Goal: Task Accomplishment & Management: Manage account settings

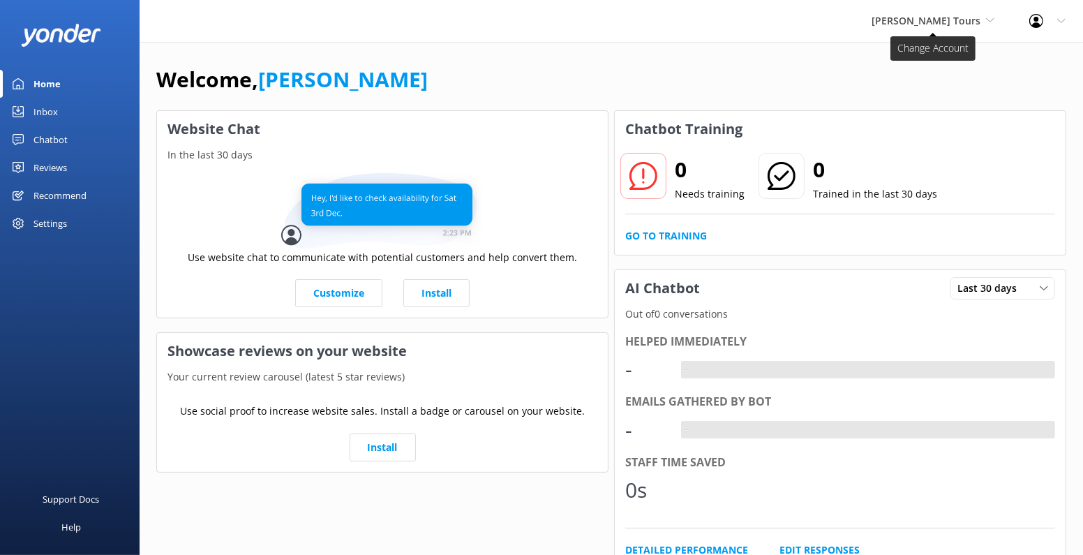
click at [957, 20] on span "[PERSON_NAME] Tours" at bounding box center [926, 20] width 109 height 13
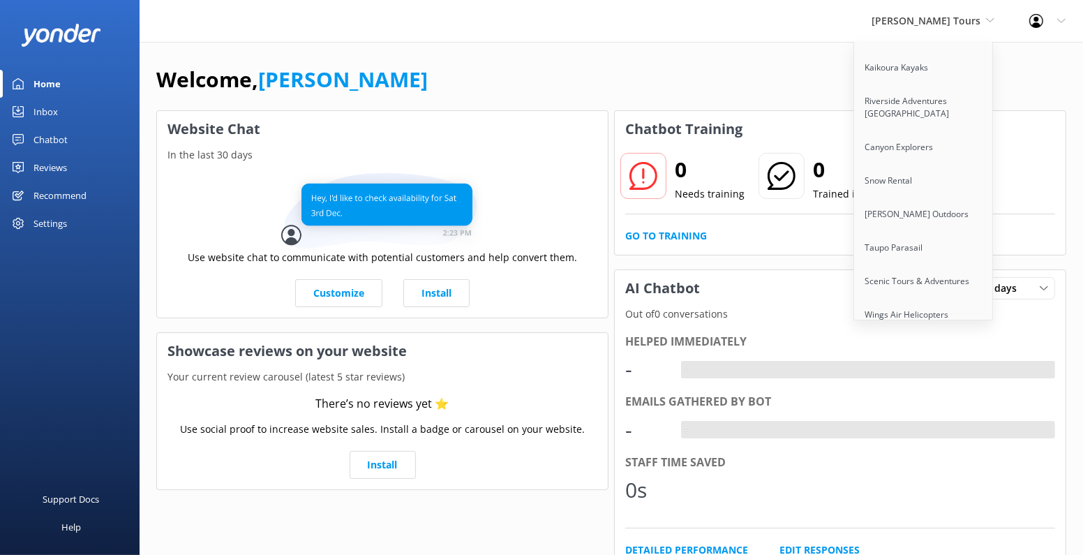
scroll to position [827, 0]
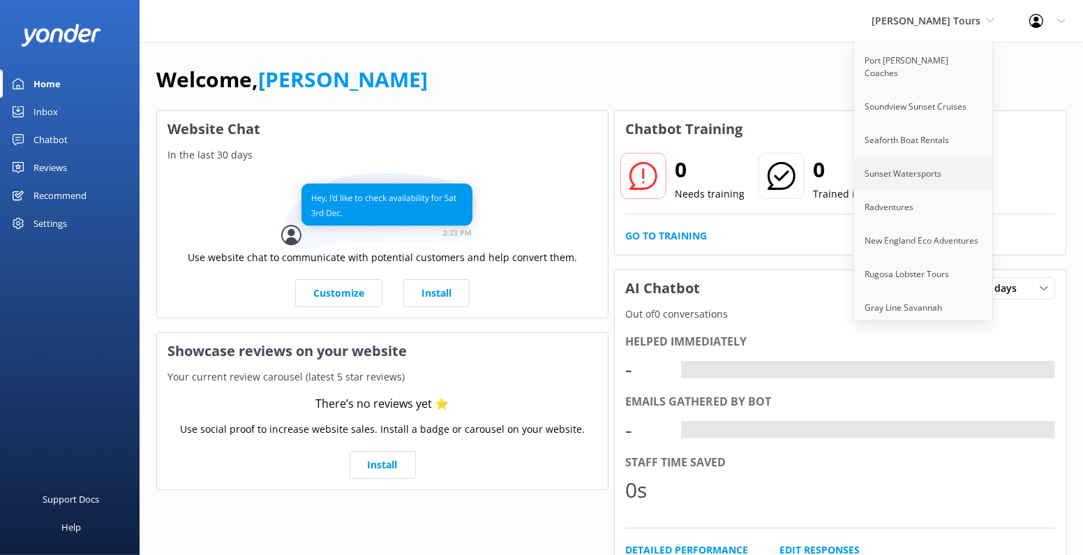
click at [965, 157] on link "Sunset Watersports" at bounding box center [924, 173] width 140 height 33
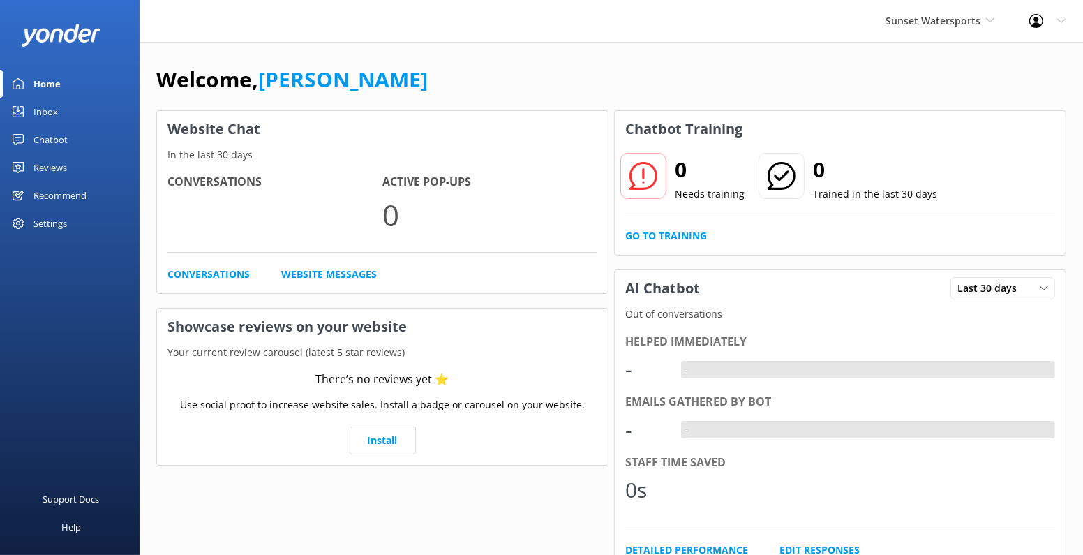
click at [68, 136] on link "Chatbot" at bounding box center [70, 140] width 140 height 28
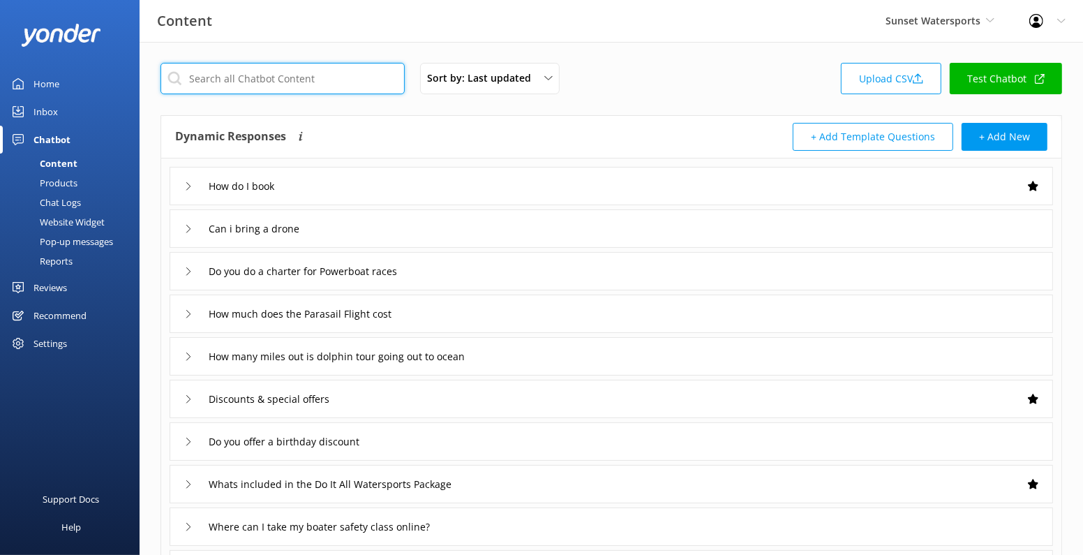
click at [331, 77] on input "text" at bounding box center [283, 78] width 244 height 31
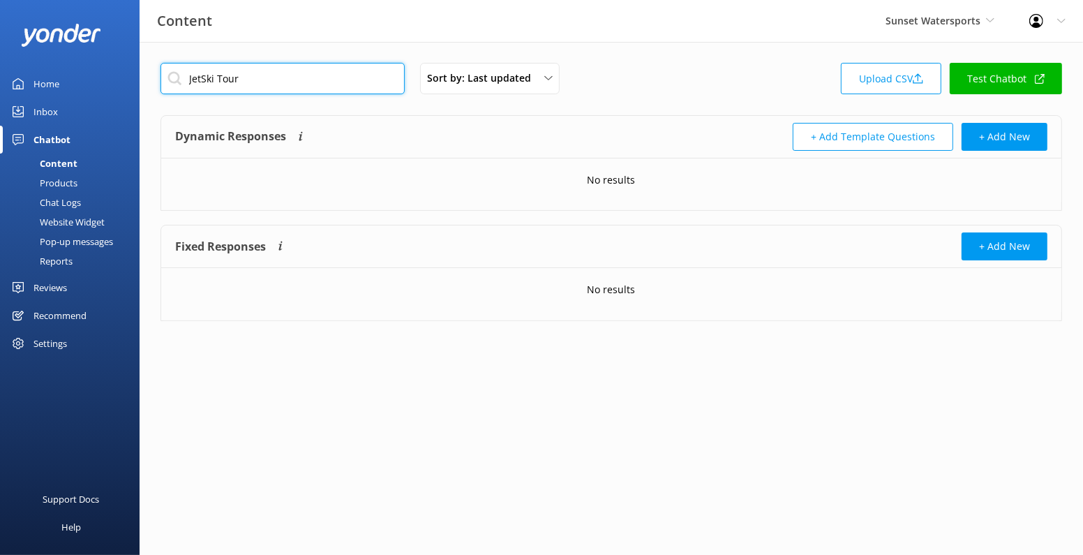
click at [215, 86] on input "JetSki Tour" at bounding box center [283, 78] width 244 height 31
click at [203, 80] on input "jet ski adventure" at bounding box center [283, 78] width 244 height 31
click at [244, 76] on input "jetski adventure" at bounding box center [283, 78] width 244 height 31
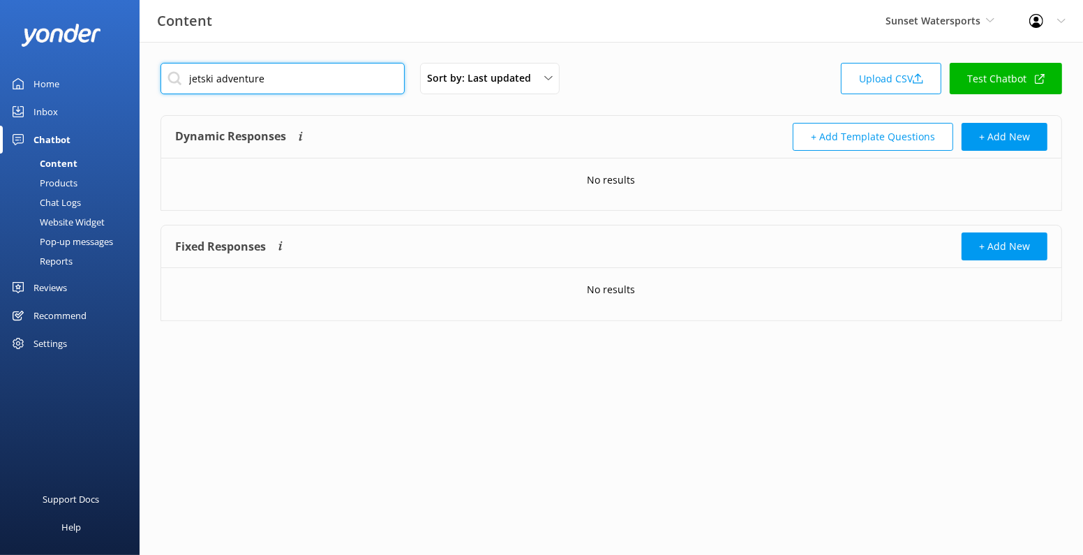
click at [244, 76] on input "jetski adventure" at bounding box center [283, 78] width 244 height 31
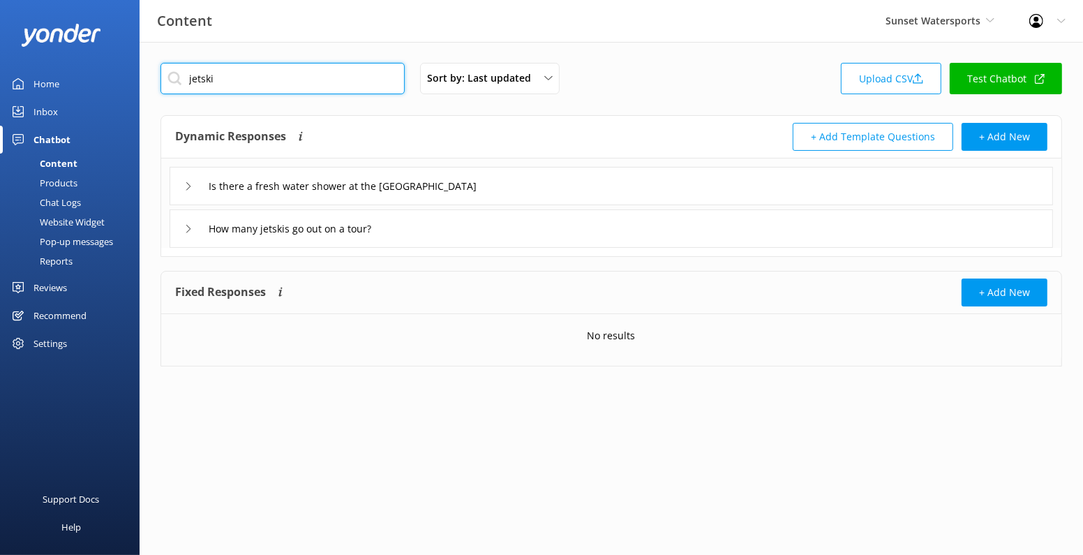
type input "jetski"
click at [59, 198] on div "Chat Logs" at bounding box center [44, 203] width 73 height 20
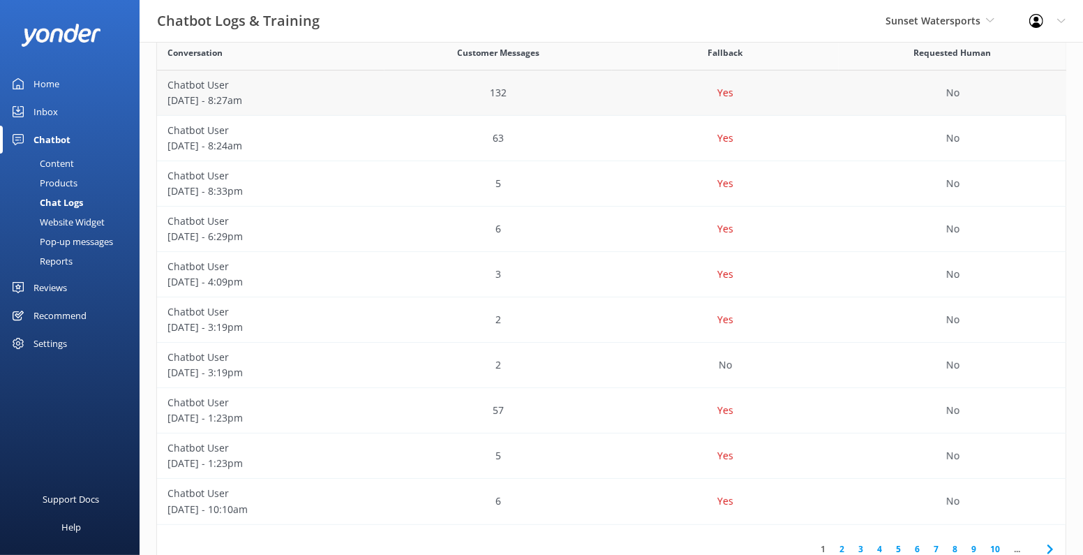
scroll to position [312, 0]
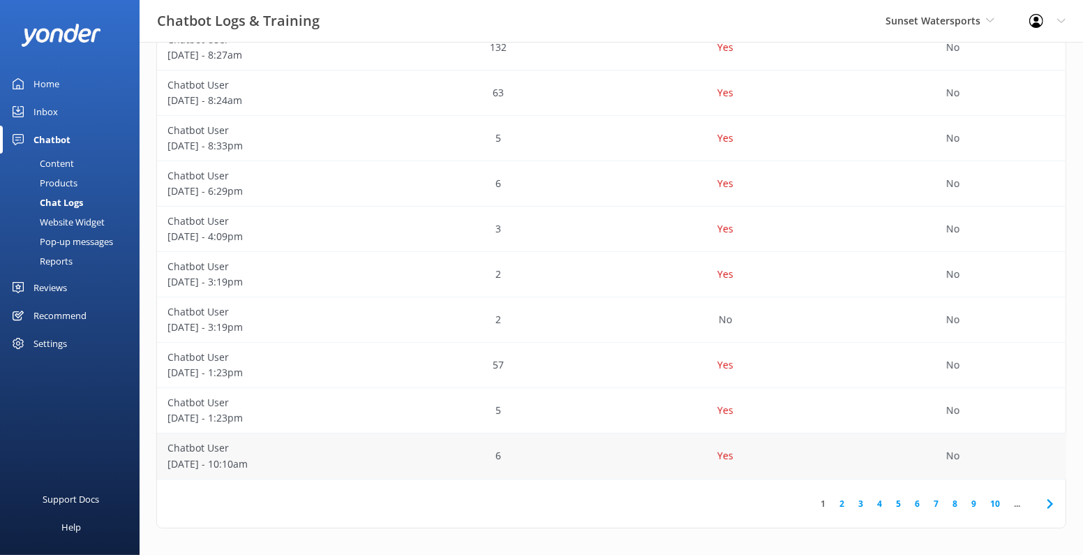
click at [407, 451] on div "6" at bounding box center [498, 455] width 227 height 45
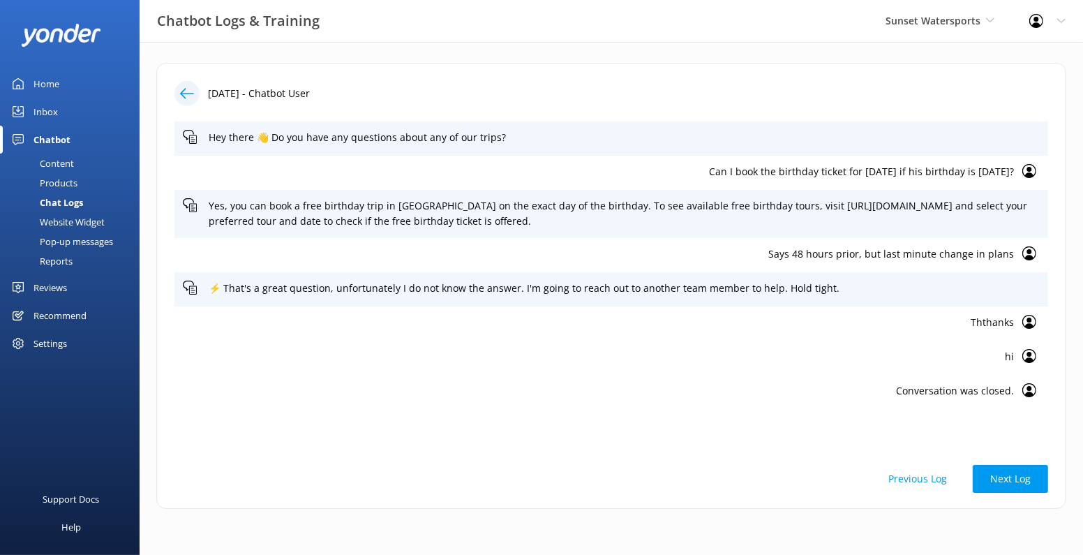
click at [183, 82] on div at bounding box center [186, 93] width 25 height 25
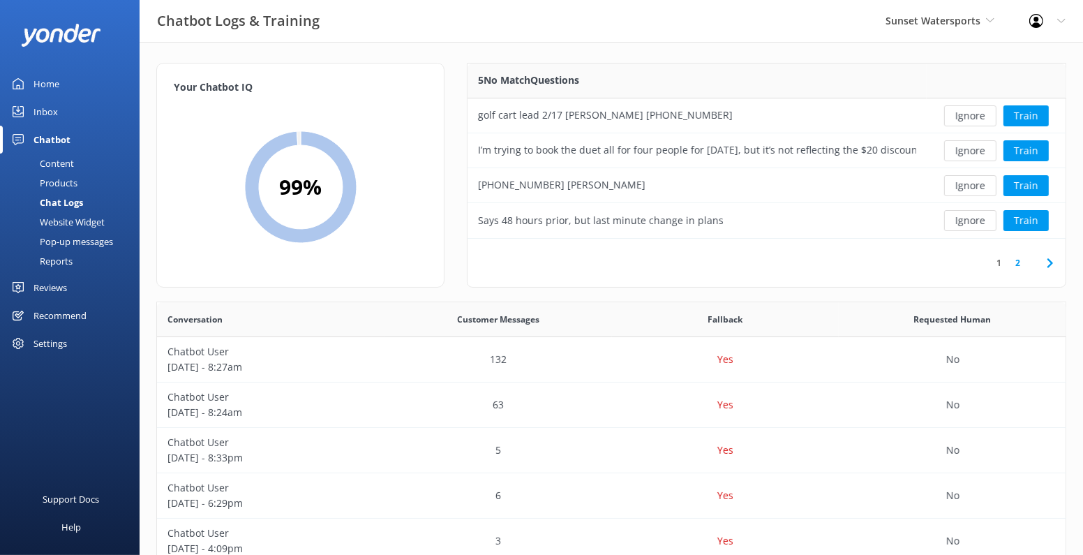
scroll to position [312, 0]
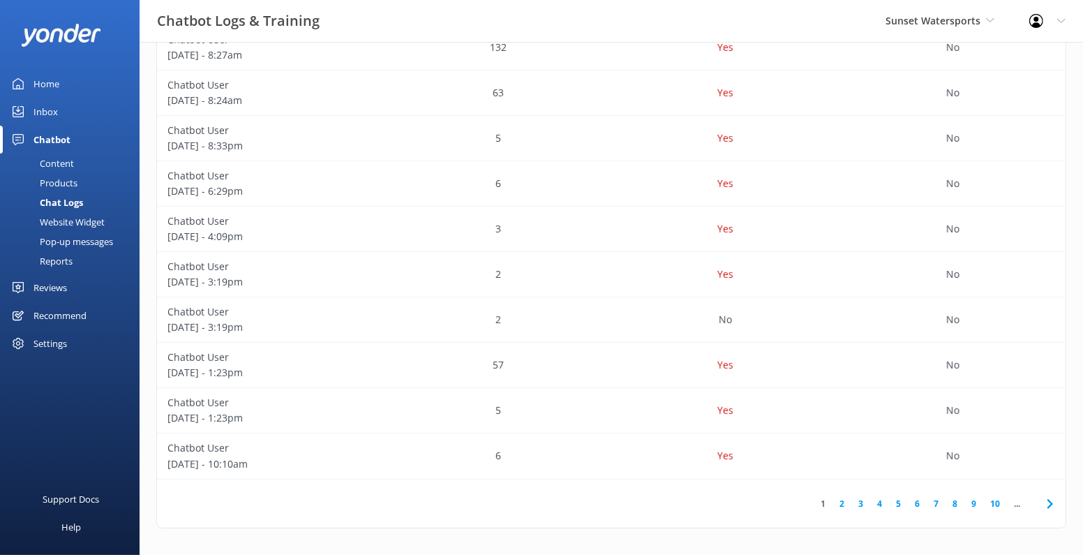
click at [842, 502] on link "2" at bounding box center [842, 503] width 19 height 13
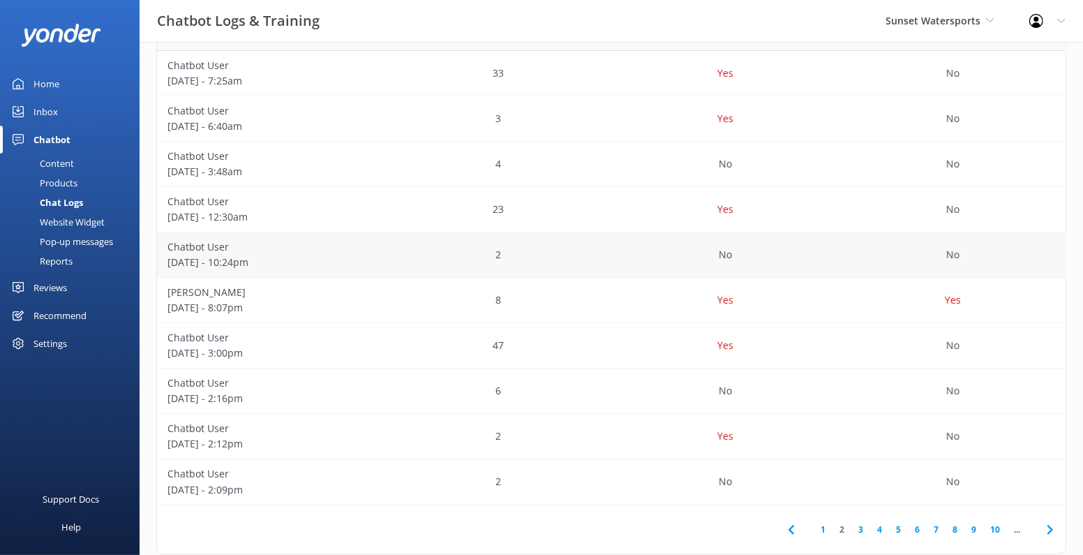
scroll to position [312, 0]
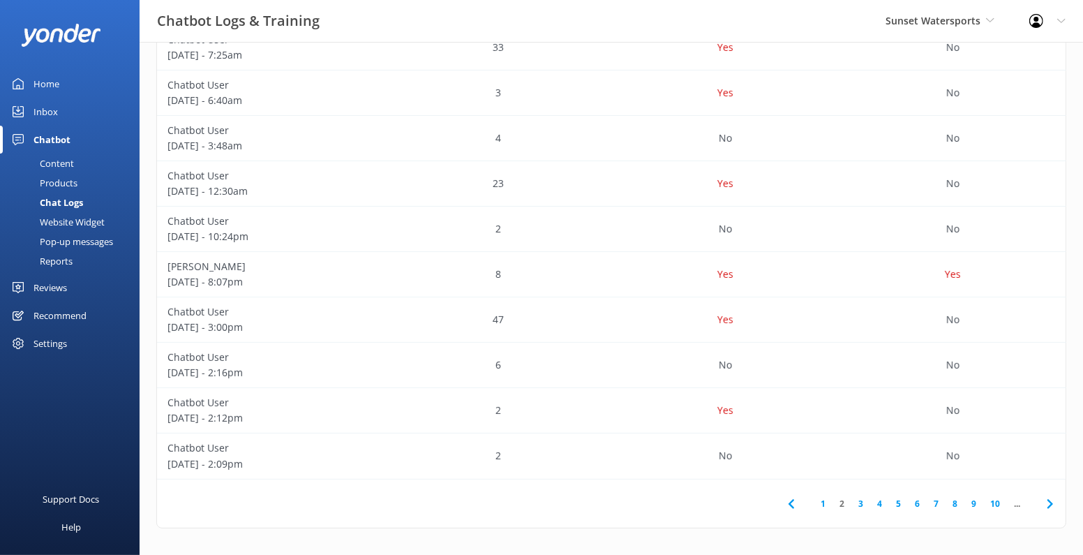
click at [862, 506] on link "3" at bounding box center [860, 503] width 19 height 13
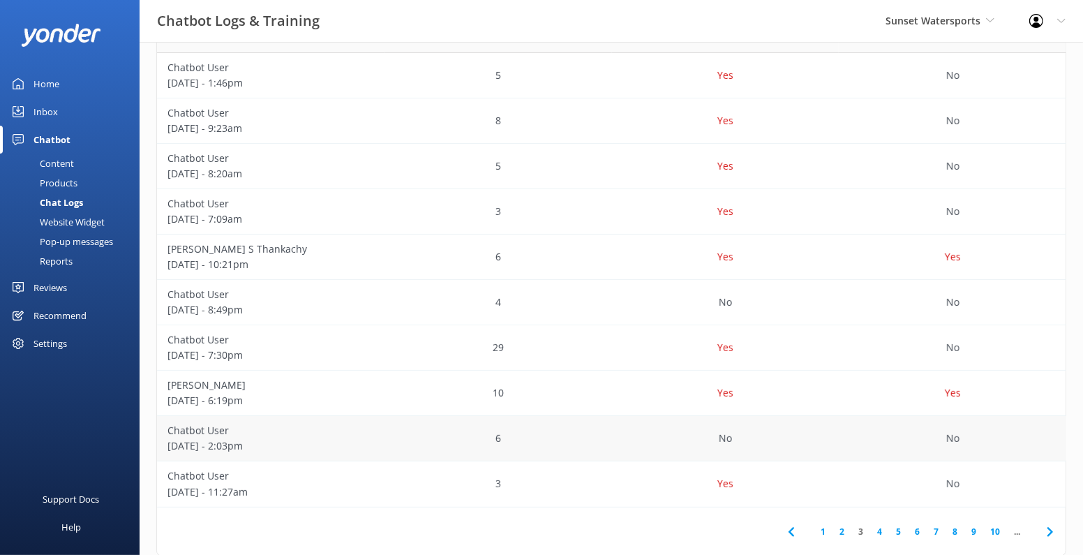
scroll to position [288, 0]
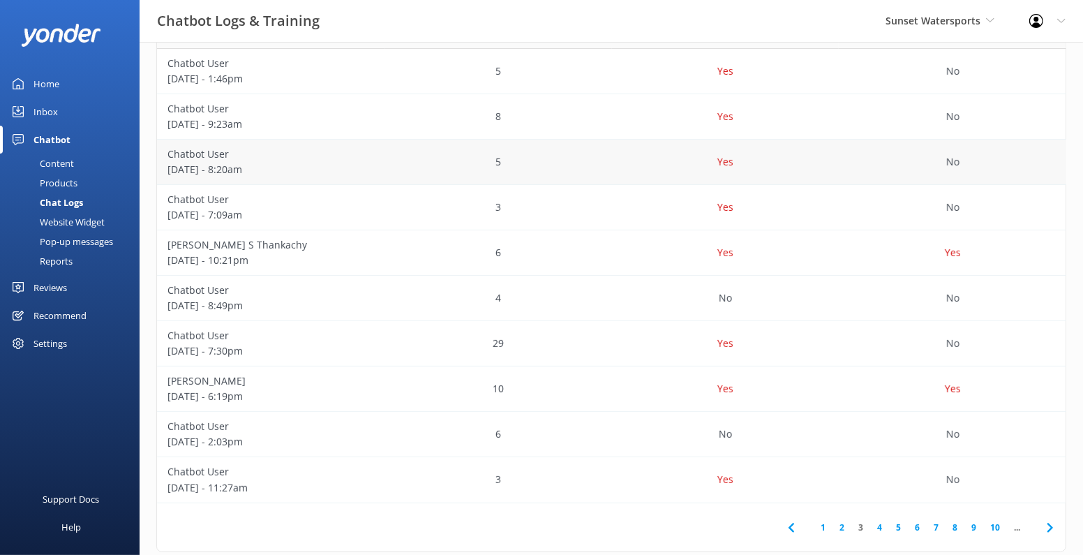
click at [588, 168] on div "5" at bounding box center [498, 162] width 227 height 45
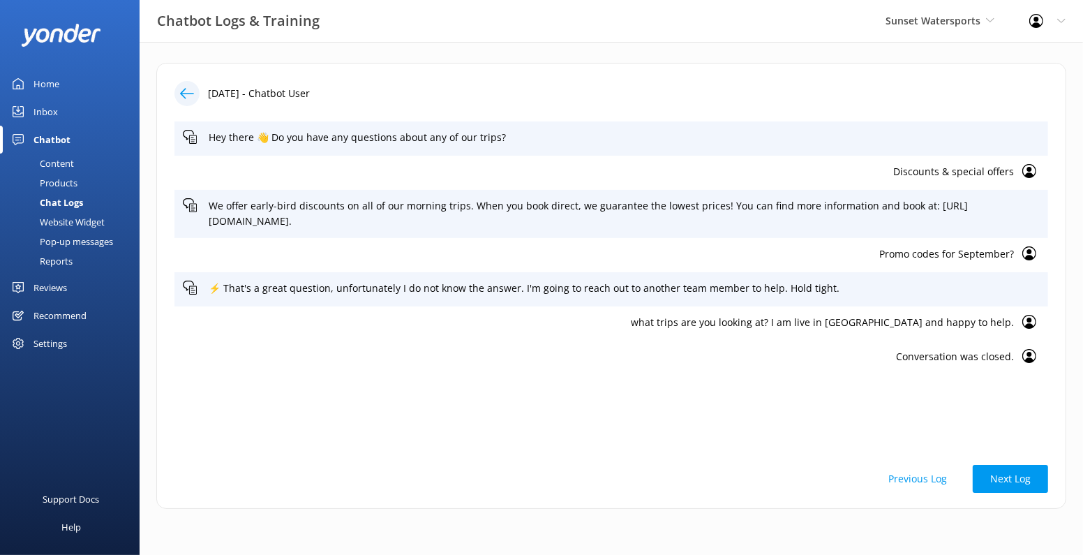
click at [182, 85] on div at bounding box center [186, 93] width 25 height 25
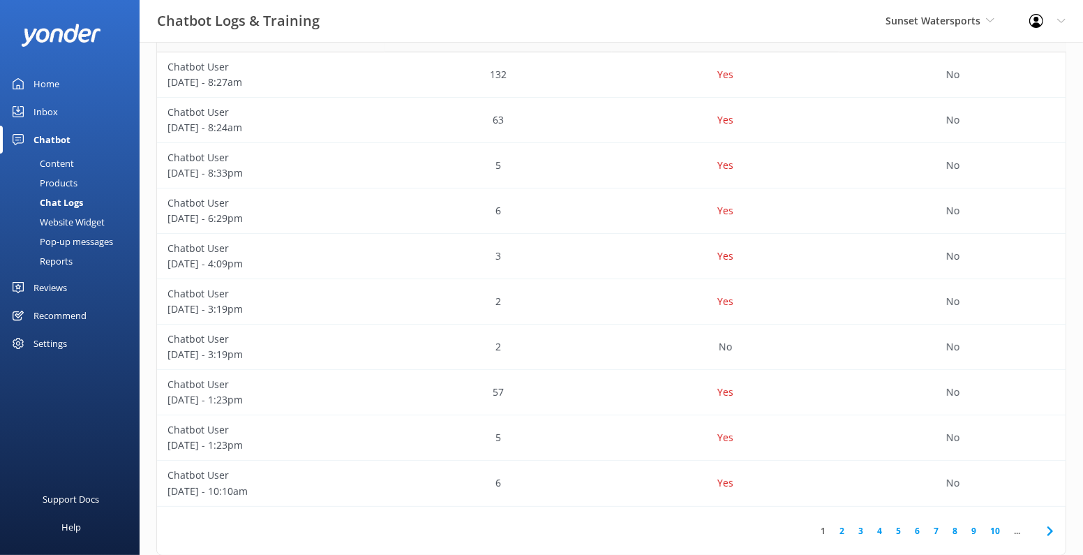
scroll to position [312, 0]
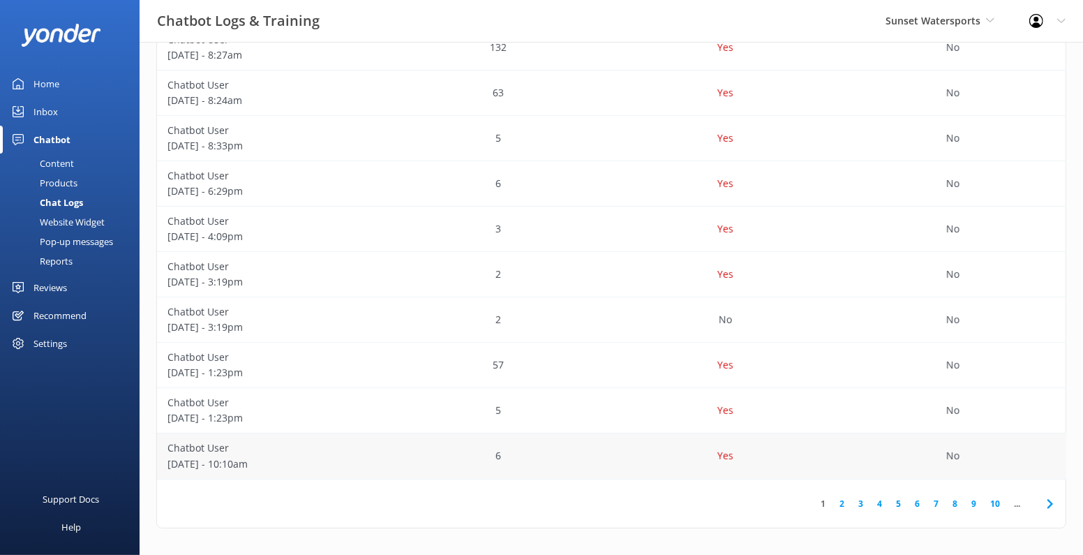
click at [664, 461] on div "Yes" at bounding box center [725, 455] width 227 height 45
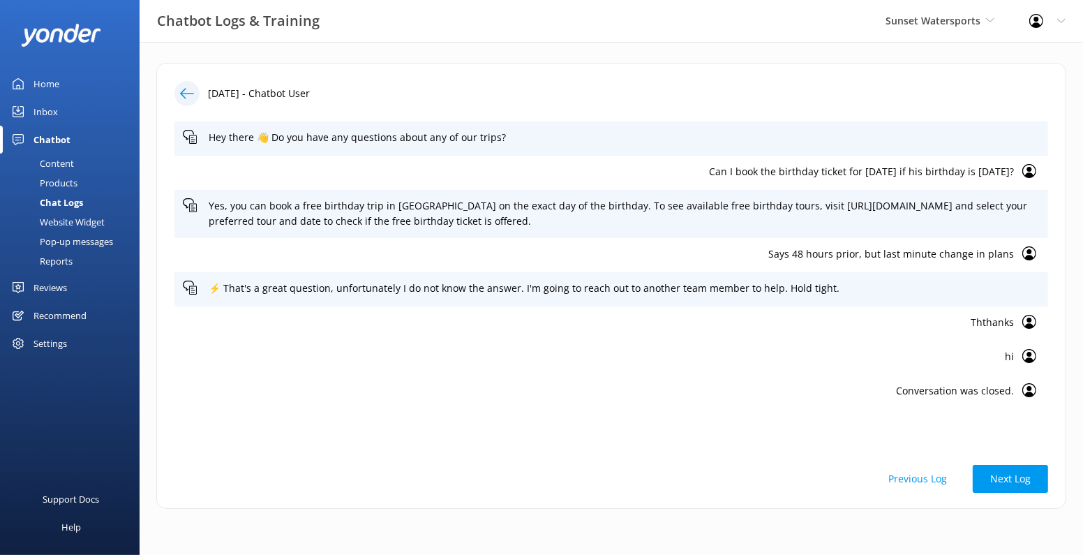
click at [179, 60] on div "26th Aug 2025 - Chatbot User Hey there 👋 Do you have any questions about any of…" at bounding box center [611, 298] width 943 height 513
click at [189, 96] on icon at bounding box center [187, 94] width 14 height 14
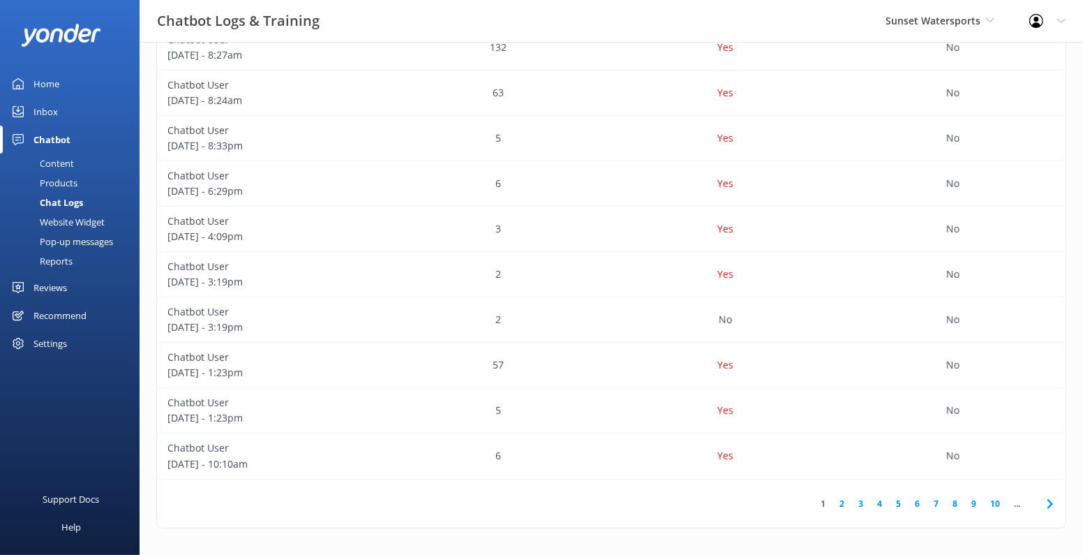
click at [862, 505] on link "3" at bounding box center [860, 503] width 19 height 13
click at [613, 142] on div "Yes" at bounding box center [725, 138] width 227 height 45
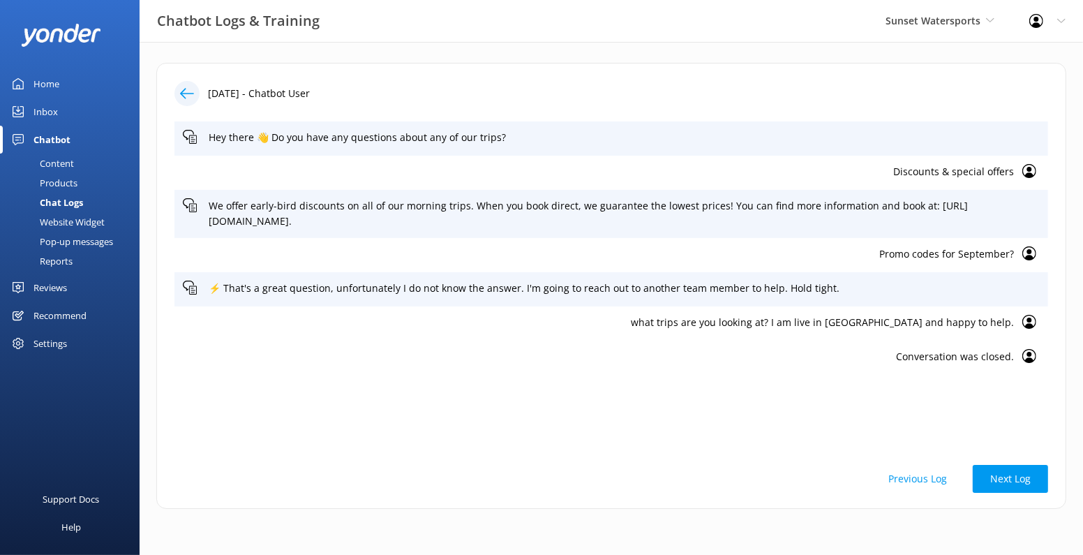
click at [185, 78] on div "25th Aug 2025 - Chatbot User Hey there 👋 Do you have any questions about any of…" at bounding box center [611, 286] width 910 height 446
click at [186, 91] on icon at bounding box center [187, 94] width 14 height 14
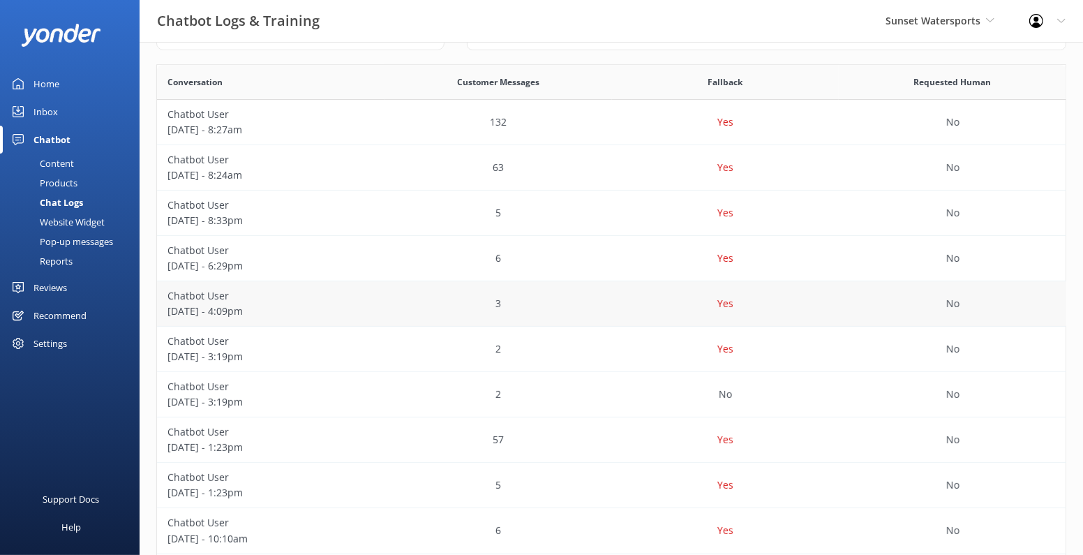
click at [632, 316] on div "Yes" at bounding box center [725, 303] width 227 height 45
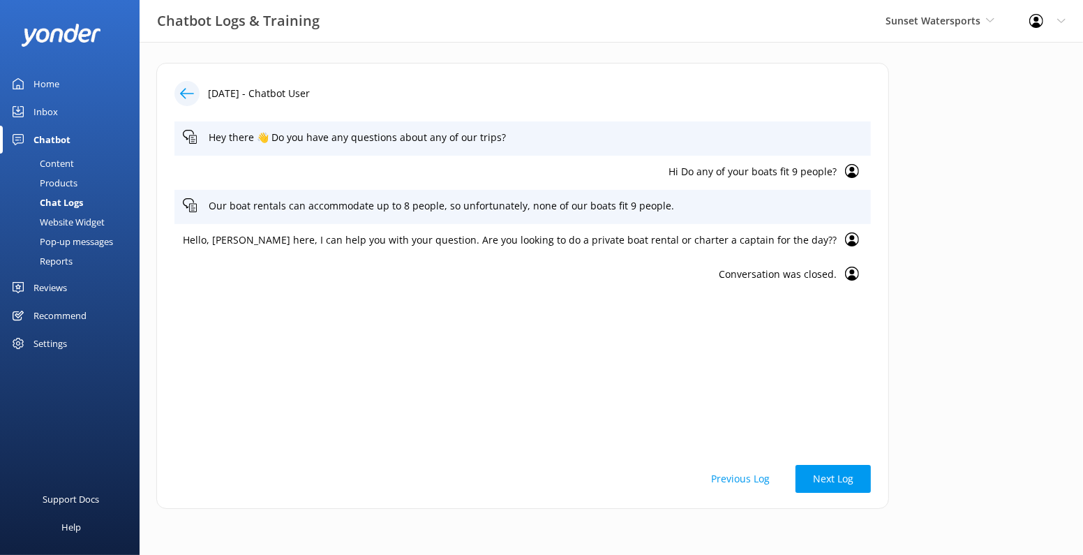
click at [188, 83] on div at bounding box center [186, 93] width 25 height 25
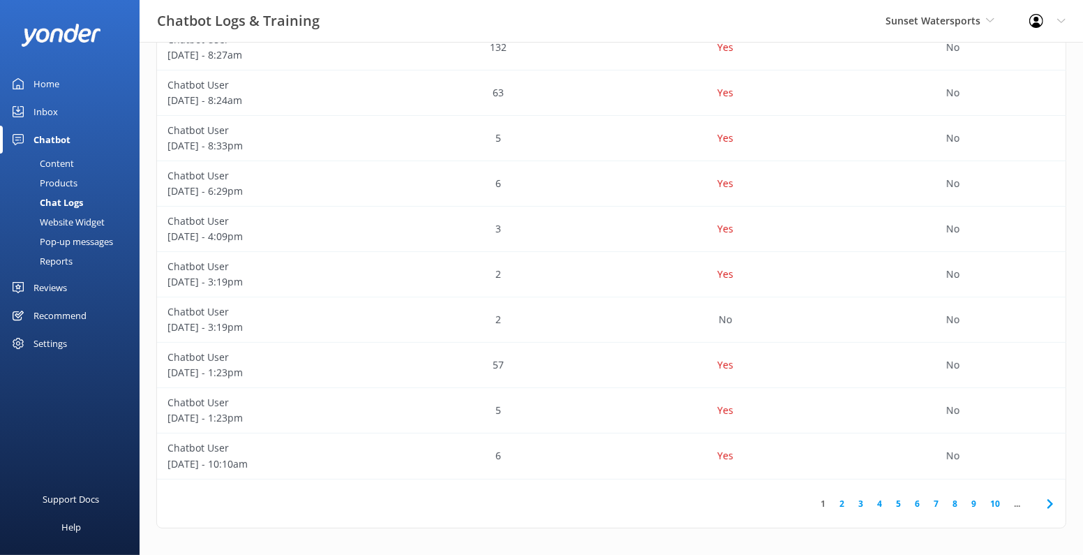
click at [883, 505] on link "4" at bounding box center [879, 503] width 19 height 13
click at [685, 408] on div "Yes" at bounding box center [725, 410] width 227 height 45
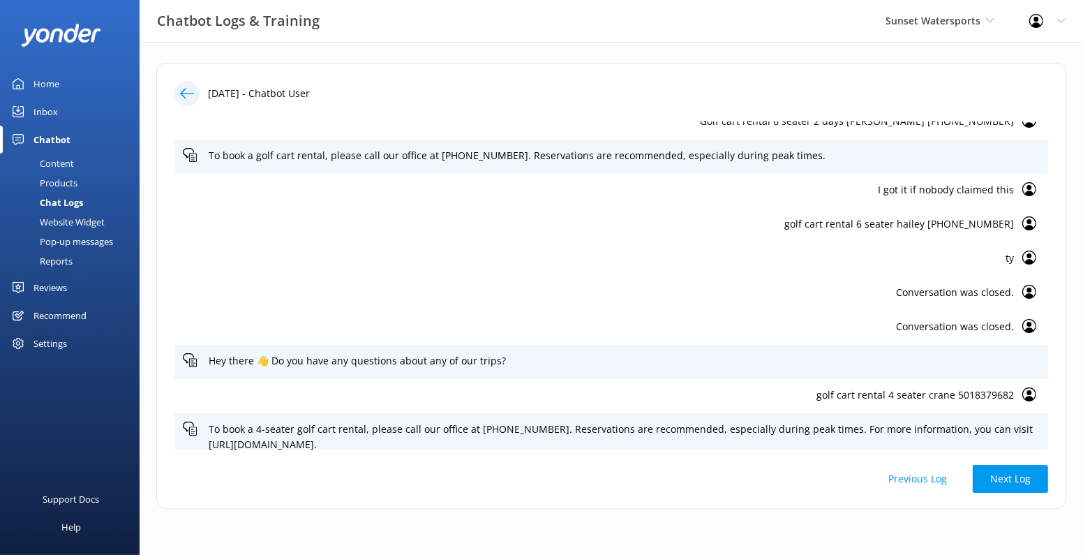
click at [193, 91] on icon at bounding box center [187, 94] width 14 height 14
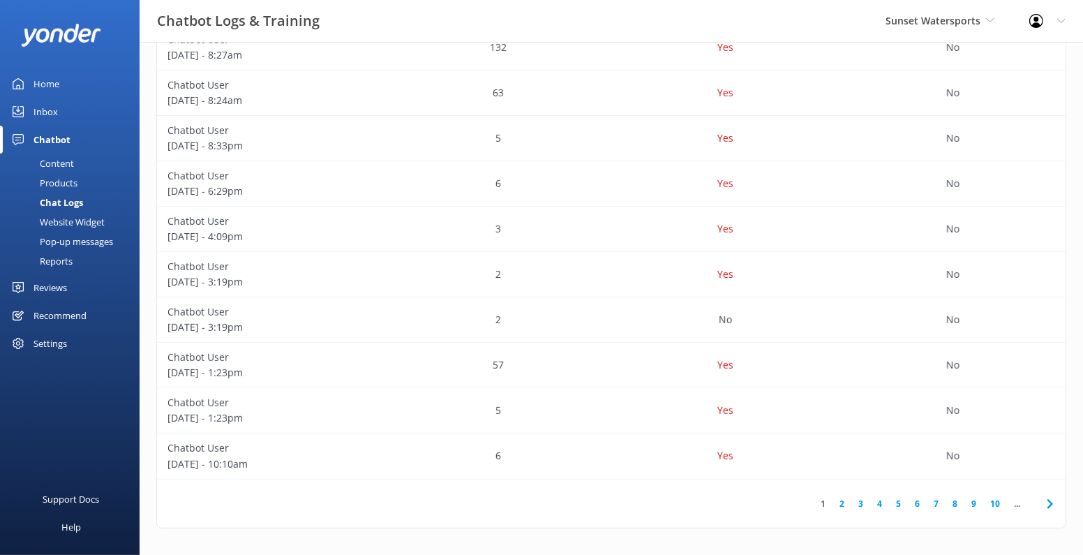
click at [66, 167] on div "Content" at bounding box center [41, 164] width 66 height 20
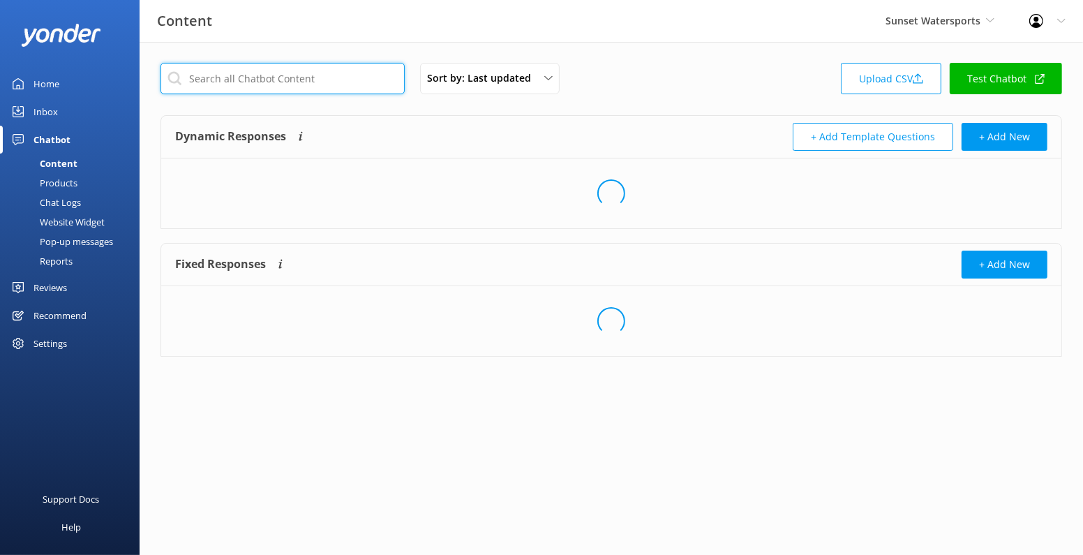
click at [285, 80] on input "text" at bounding box center [283, 78] width 244 height 31
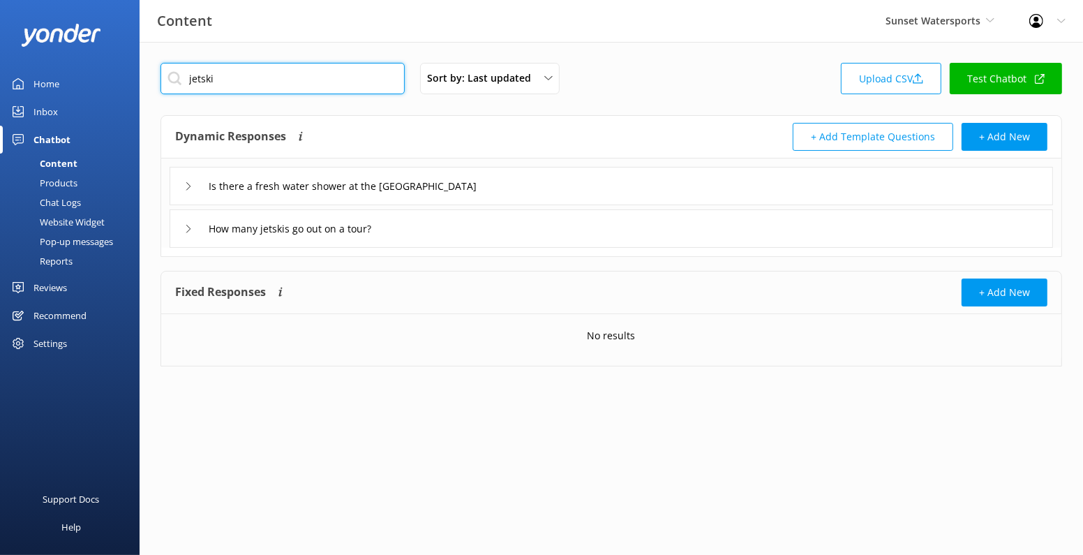
click at [285, 80] on input "jetski" at bounding box center [283, 78] width 244 height 31
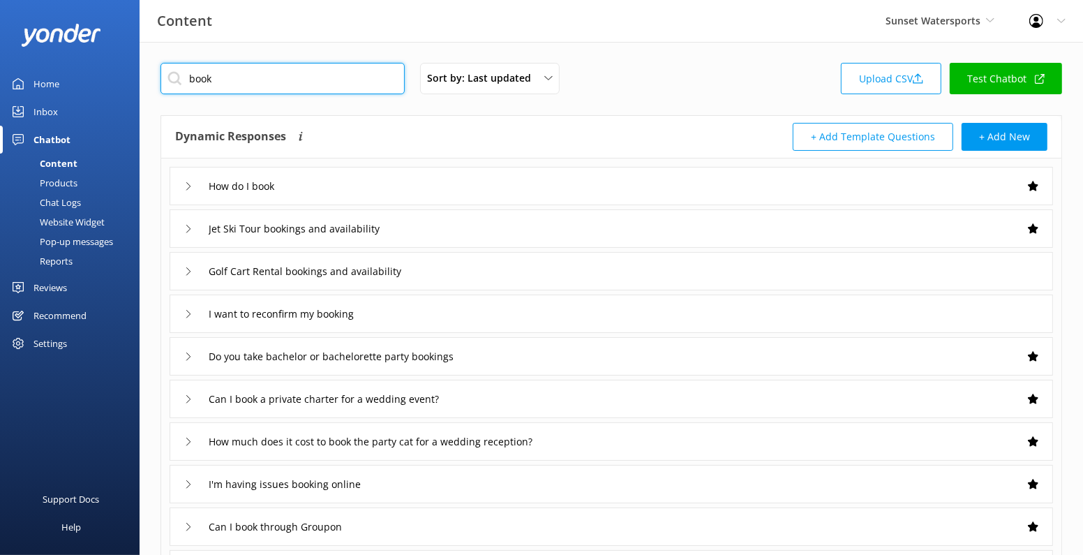
type input "book"
click at [433, 226] on div "Jet Ski Tour bookings and availability" at bounding box center [611, 228] width 883 height 38
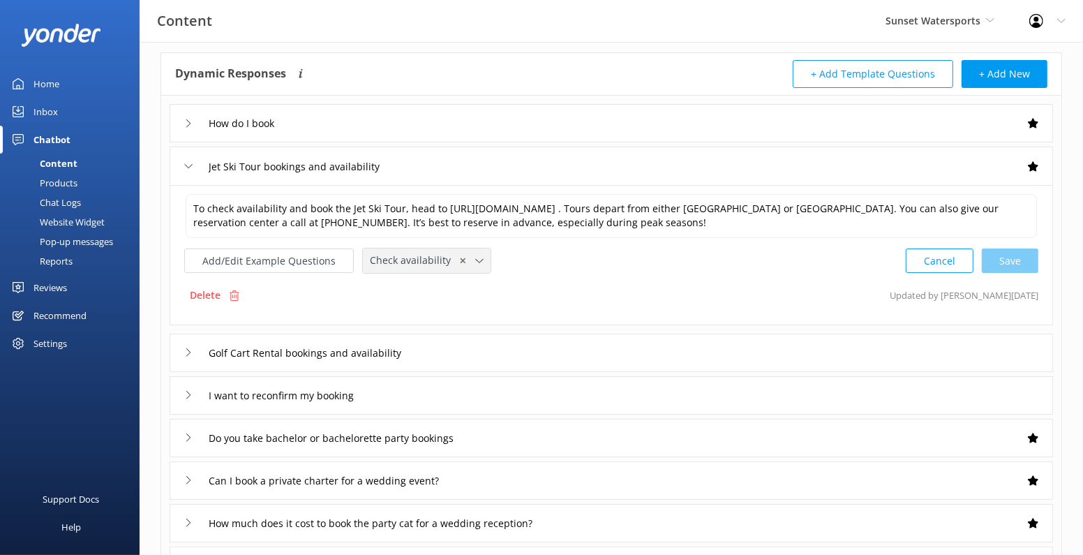
click at [428, 264] on span "Check availability" at bounding box center [414, 260] width 89 height 15
click at [532, 267] on div "Add/Edit Example Questions Check availability ✕ Leave contact details Check ava…" at bounding box center [611, 261] width 854 height 26
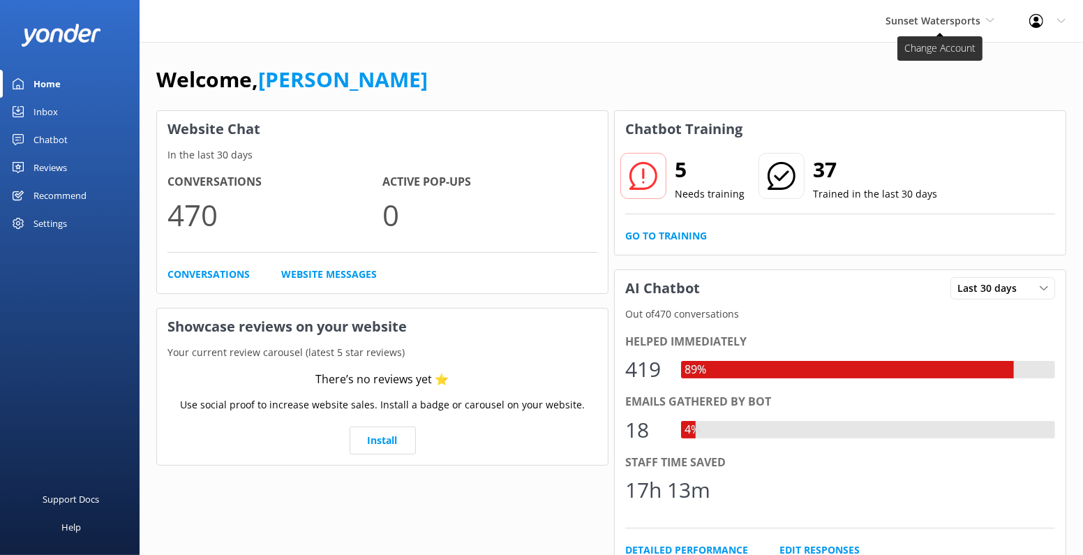
click at [918, 24] on span "Sunset Watersports" at bounding box center [933, 20] width 95 height 13
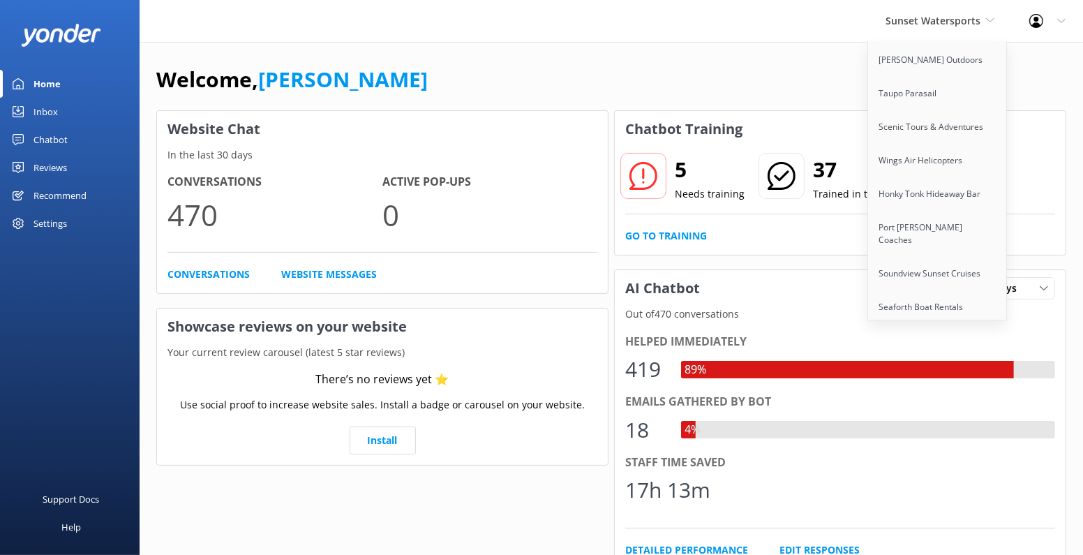
scroll to position [827, 0]
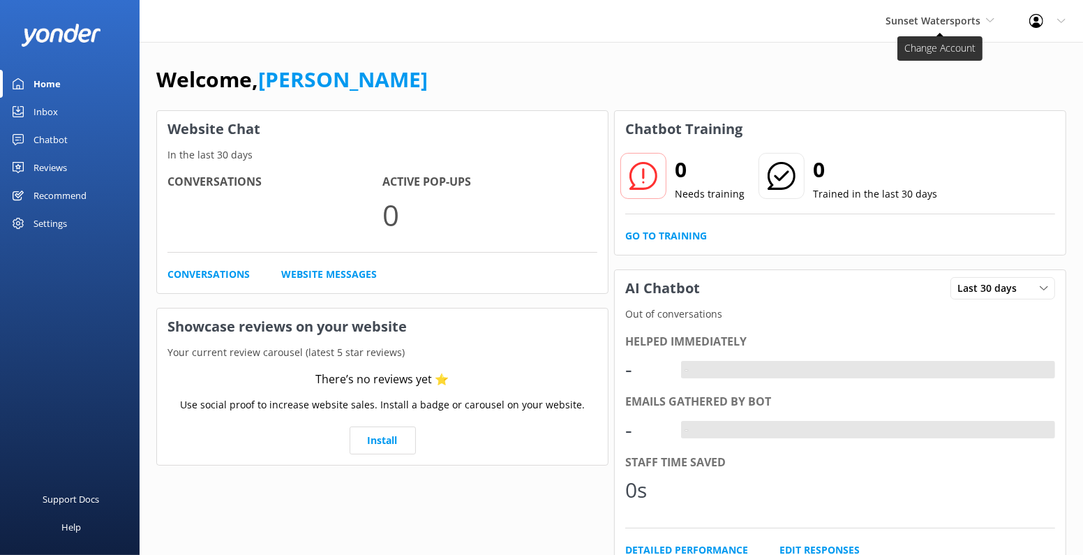
click at [941, 22] on span "Sunset Watersports" at bounding box center [933, 20] width 95 height 13
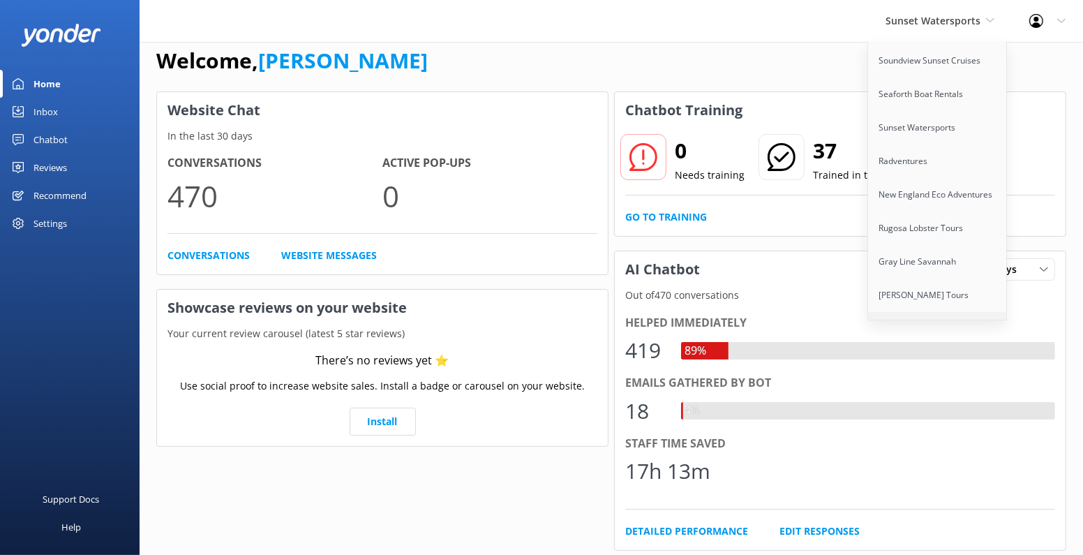
scroll to position [73, 0]
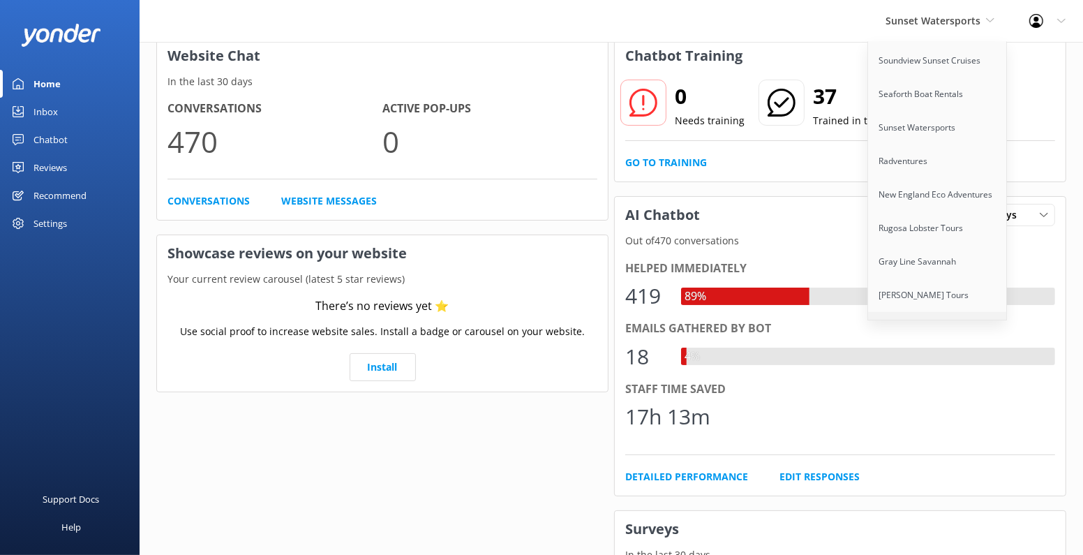
click at [939, 312] on link "Campbell River Whale Watching" at bounding box center [938, 335] width 140 height 46
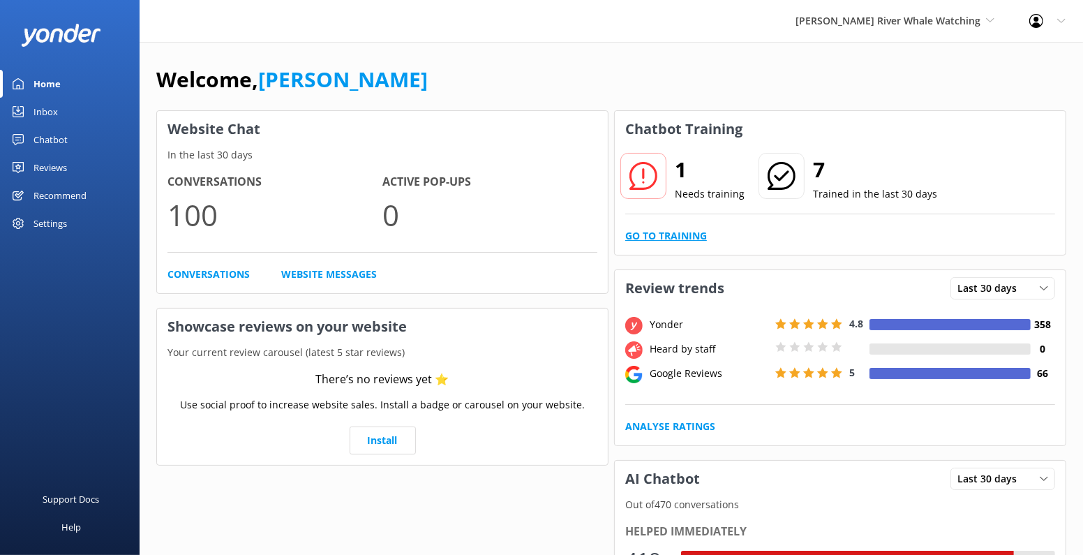
click at [648, 238] on link "Go to Training" at bounding box center [666, 235] width 82 height 15
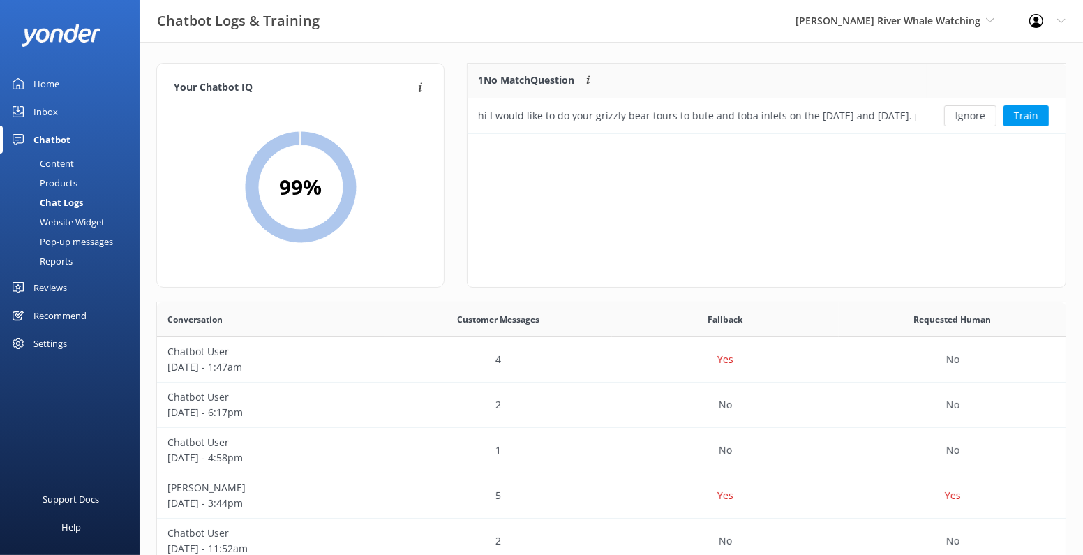
scroll to position [488, 909]
click at [701, 118] on div "hi I would like to do your grizzly bear tours to bute and toba inlets on the 2n…" at bounding box center [697, 115] width 438 height 15
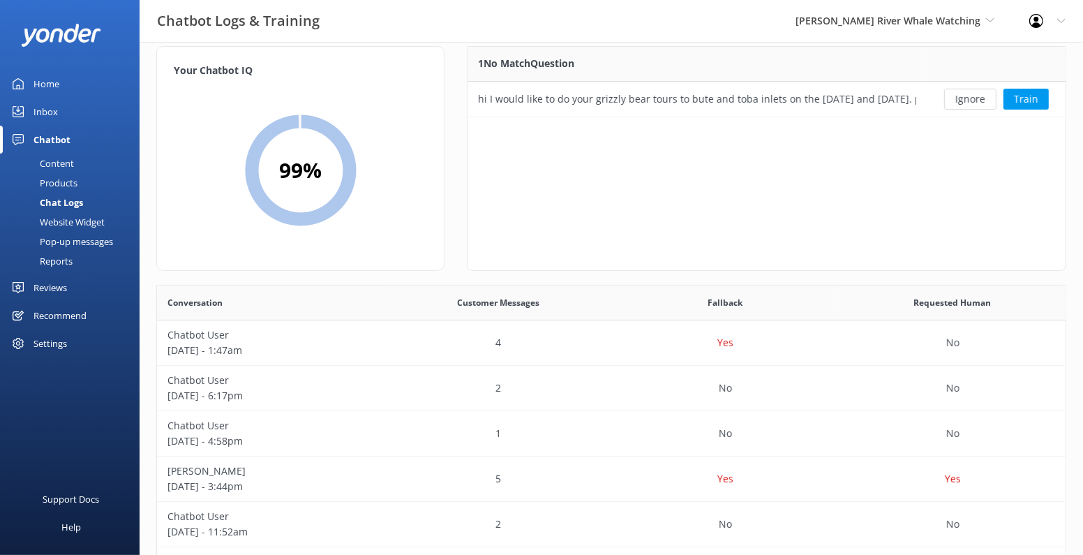
scroll to position [126, 0]
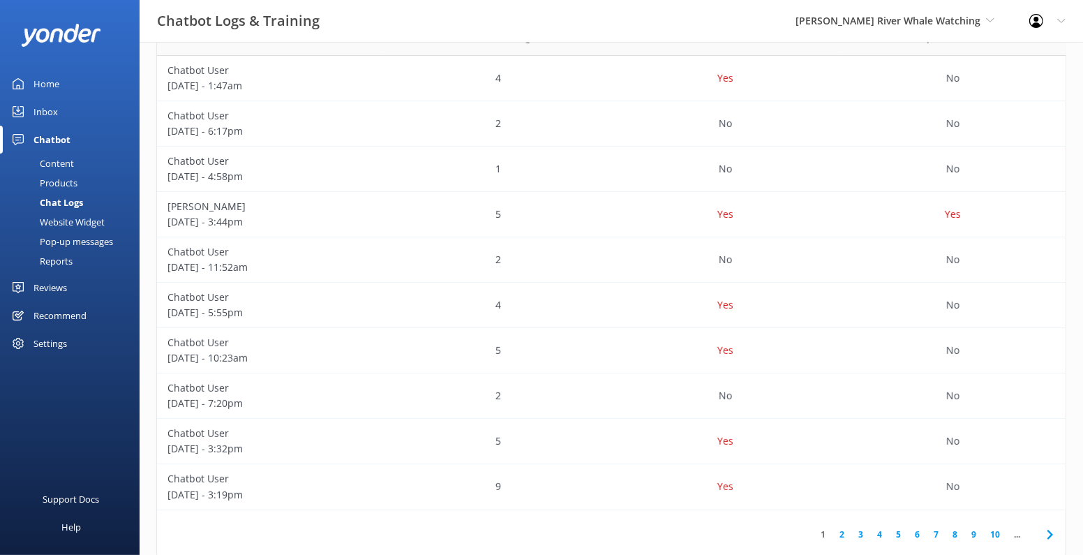
scroll to position [312, 0]
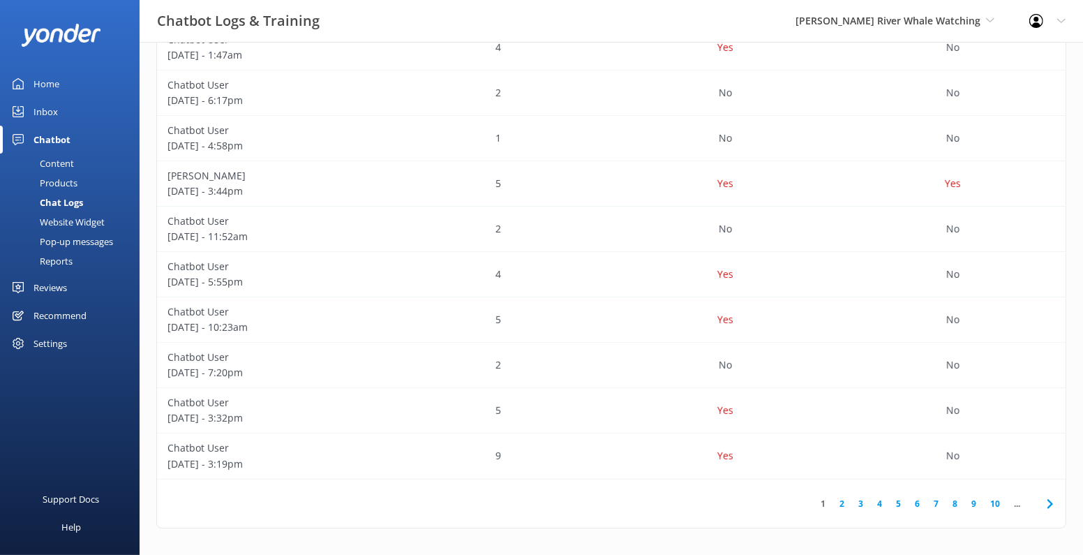
click at [841, 500] on link "2" at bounding box center [842, 503] width 19 height 13
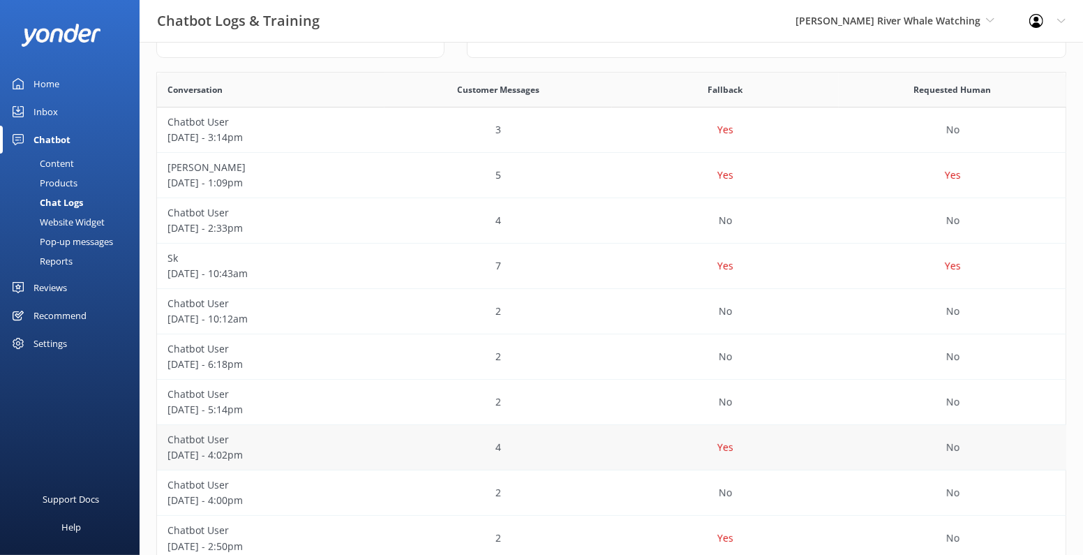
scroll to position [225, 0]
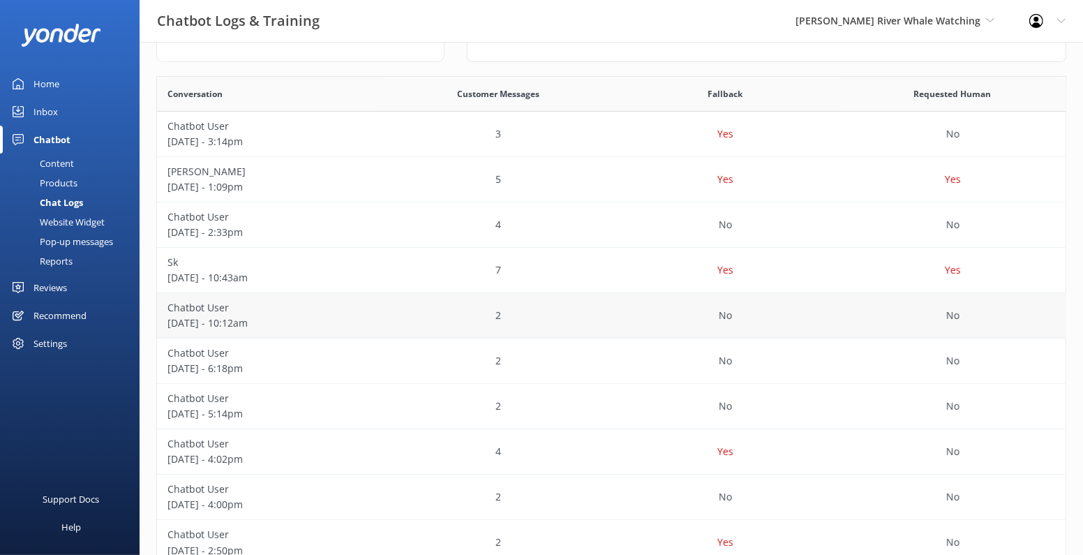
click at [569, 308] on div "2" at bounding box center [498, 315] width 227 height 45
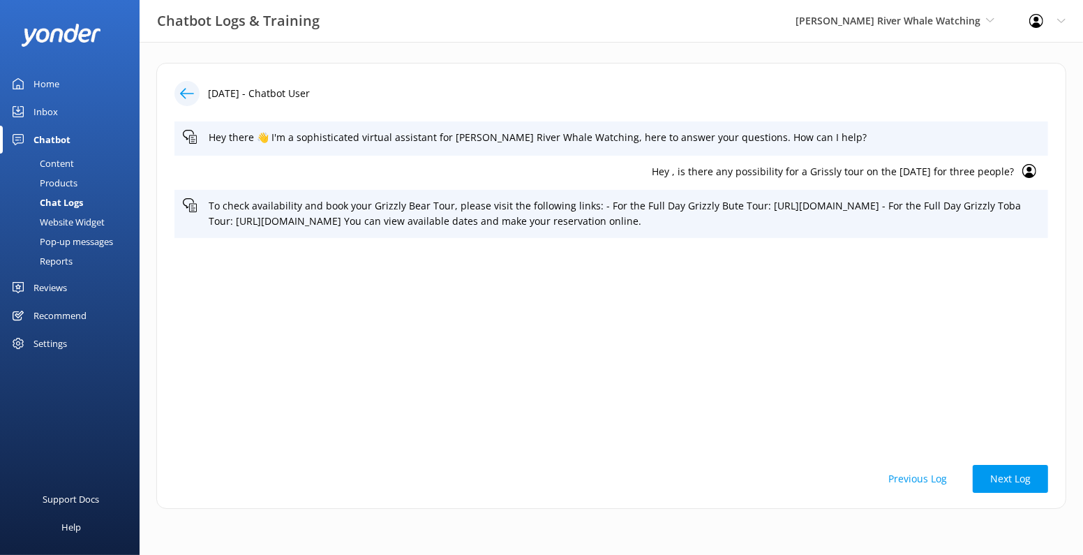
click at [186, 94] on icon at bounding box center [187, 94] width 14 height 14
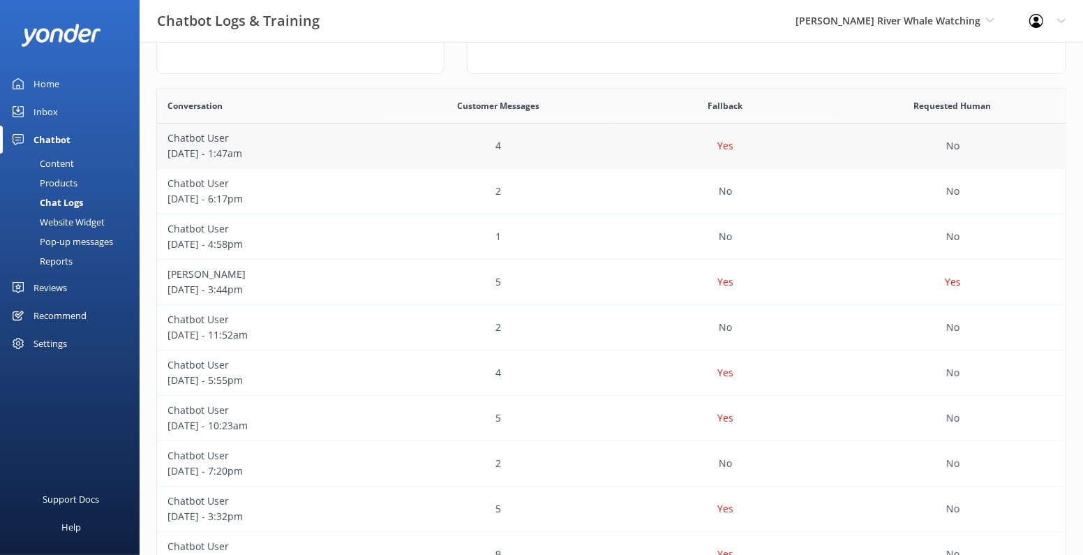
scroll to position [312, 0]
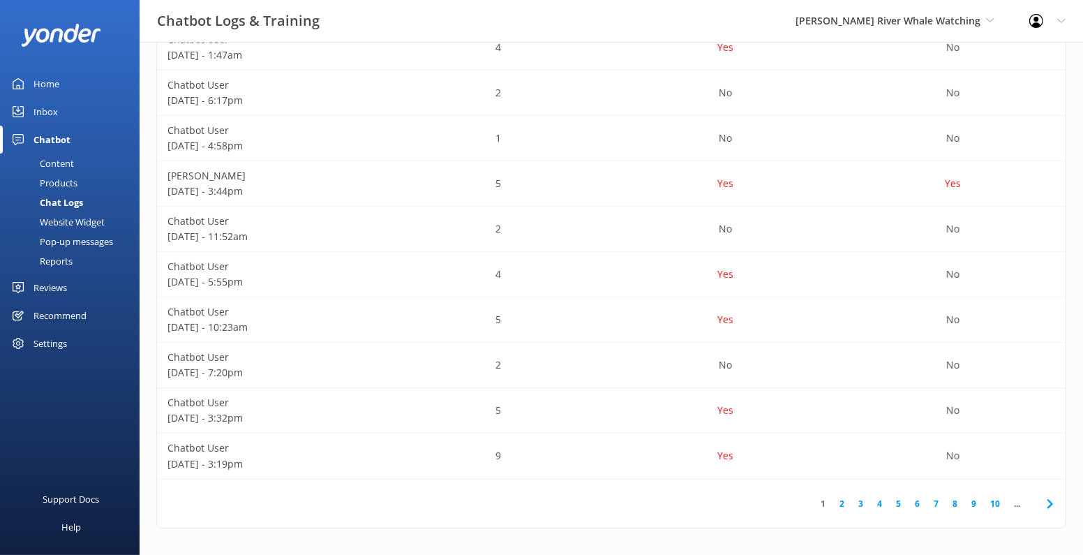
click at [844, 499] on link "2" at bounding box center [842, 503] width 19 height 13
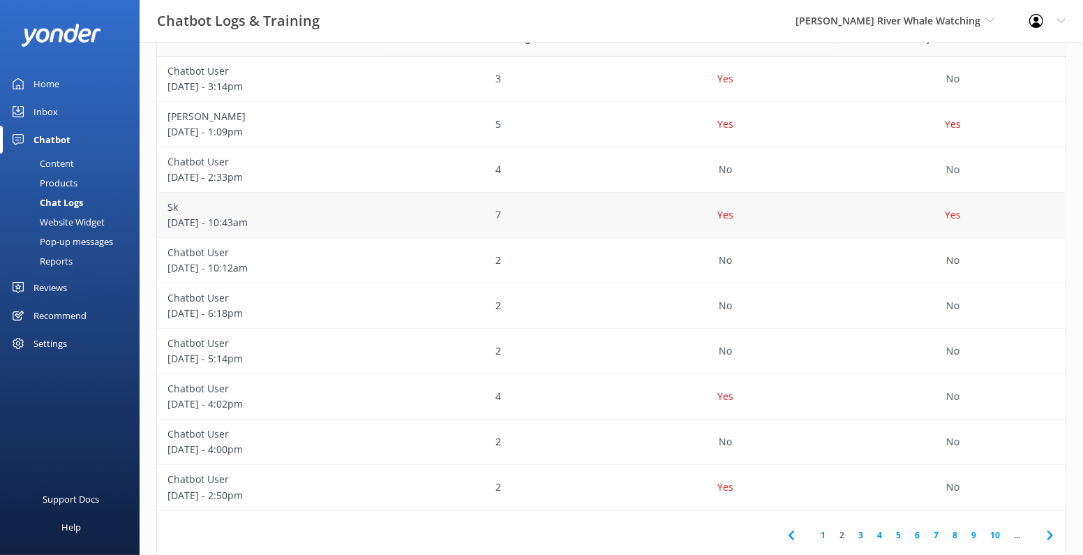
scroll to position [274, 0]
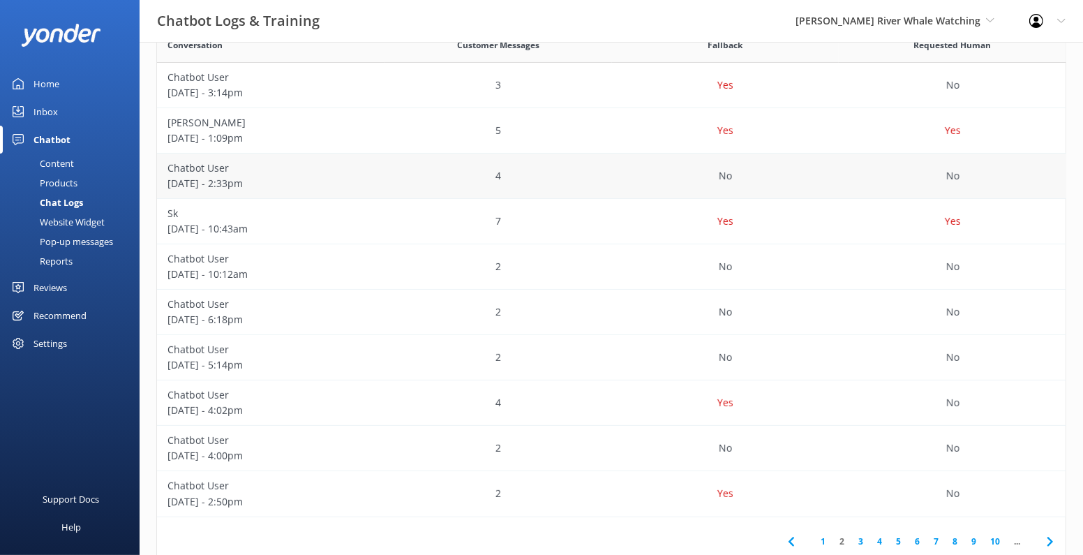
click at [377, 184] on div "Chatbot User August 23 - 2:33pm" at bounding box center [270, 176] width 227 height 45
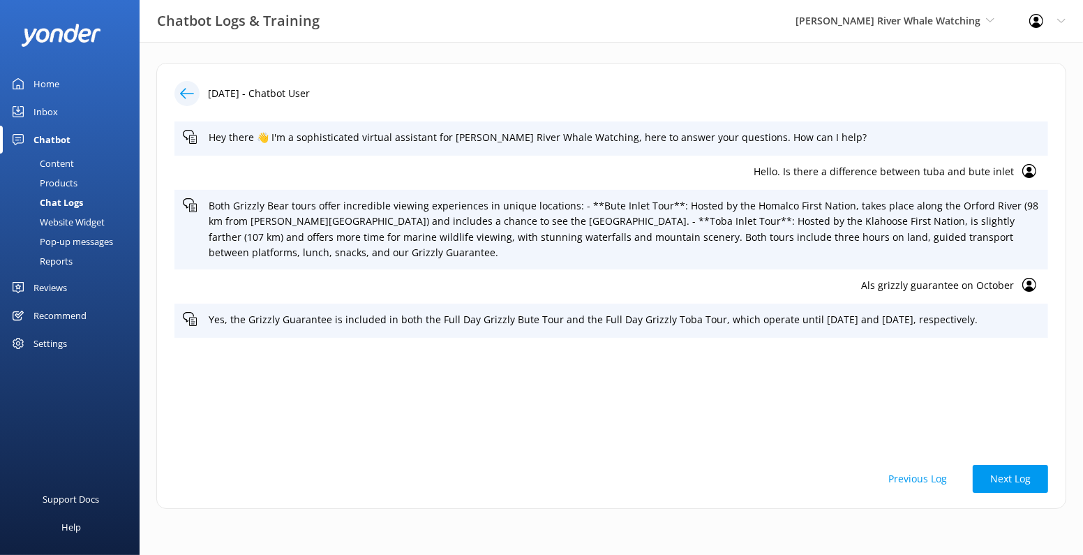
click at [928, 288] on p "Als grizzly guarantee on October" at bounding box center [598, 285] width 831 height 15
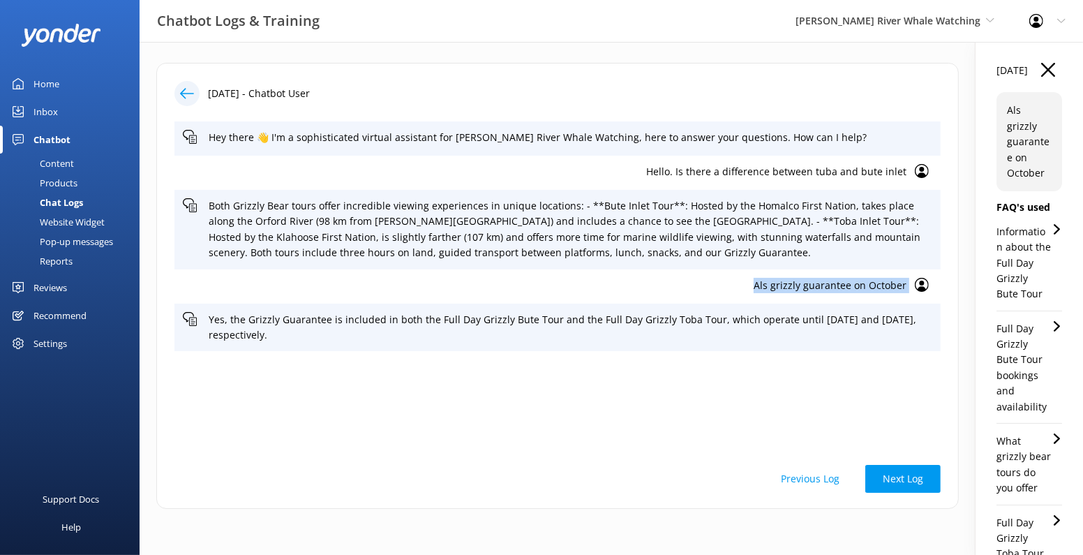
drag, startPoint x: 752, startPoint y: 283, endPoint x: 918, endPoint y: 283, distance: 166.1
click at [918, 283] on div "Als grizzly guarantee on October" at bounding box center [557, 286] width 766 height 34
click at [64, 163] on div "Content" at bounding box center [41, 164] width 66 height 20
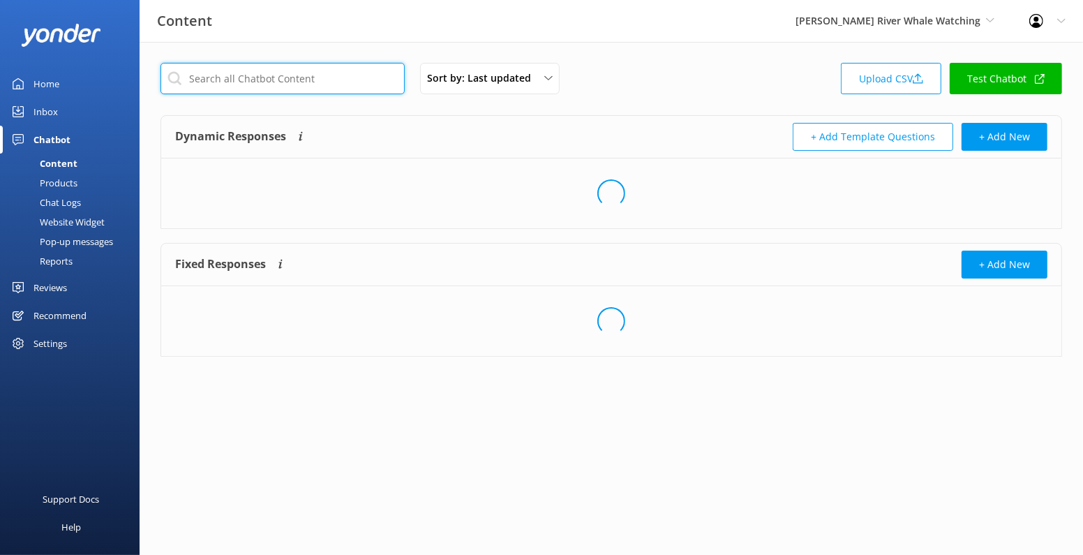
click at [267, 83] on input "text" at bounding box center [283, 78] width 244 height 31
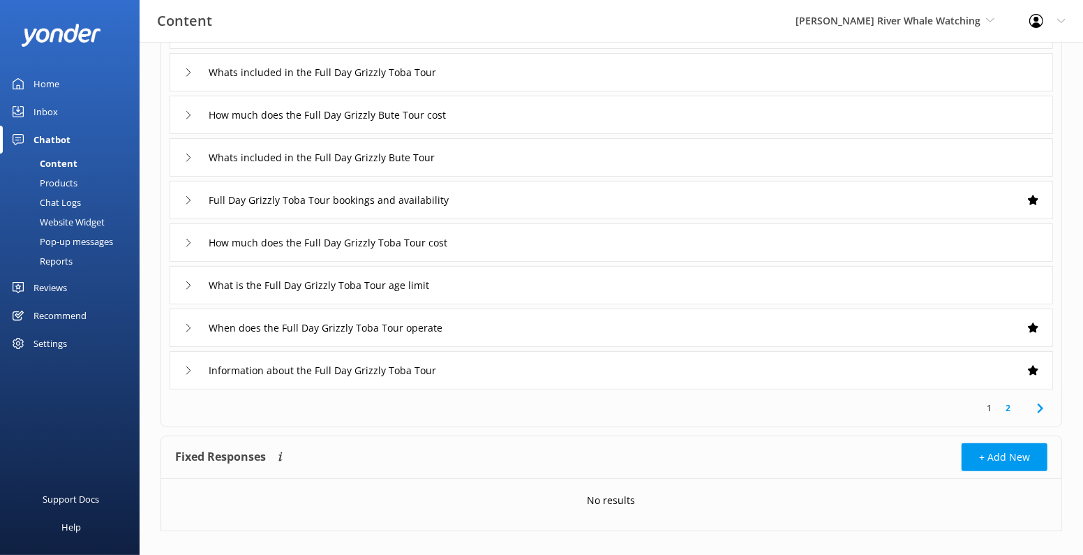
scroll to position [215, 0]
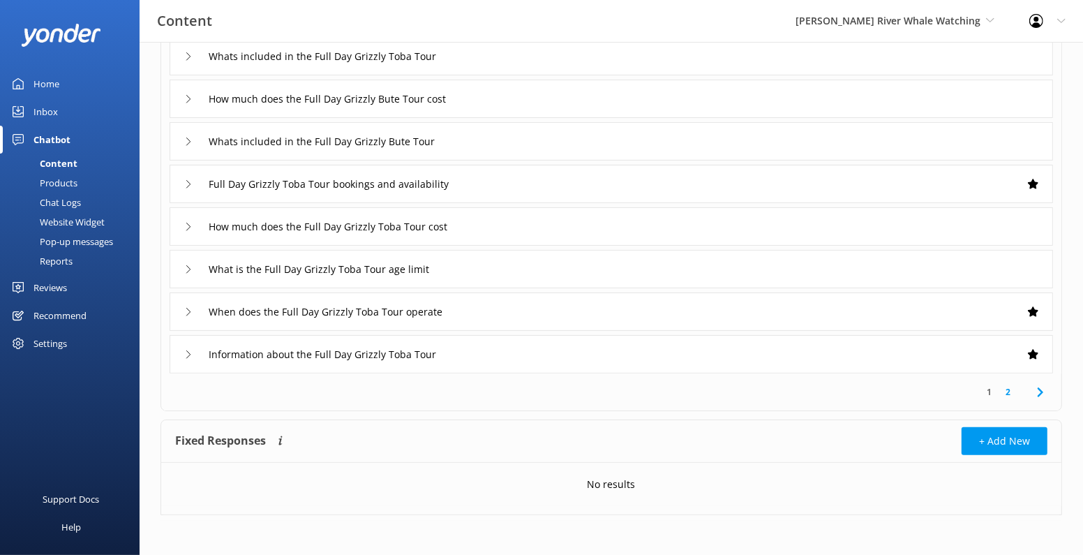
click at [1011, 391] on link "2" at bounding box center [1008, 391] width 19 height 13
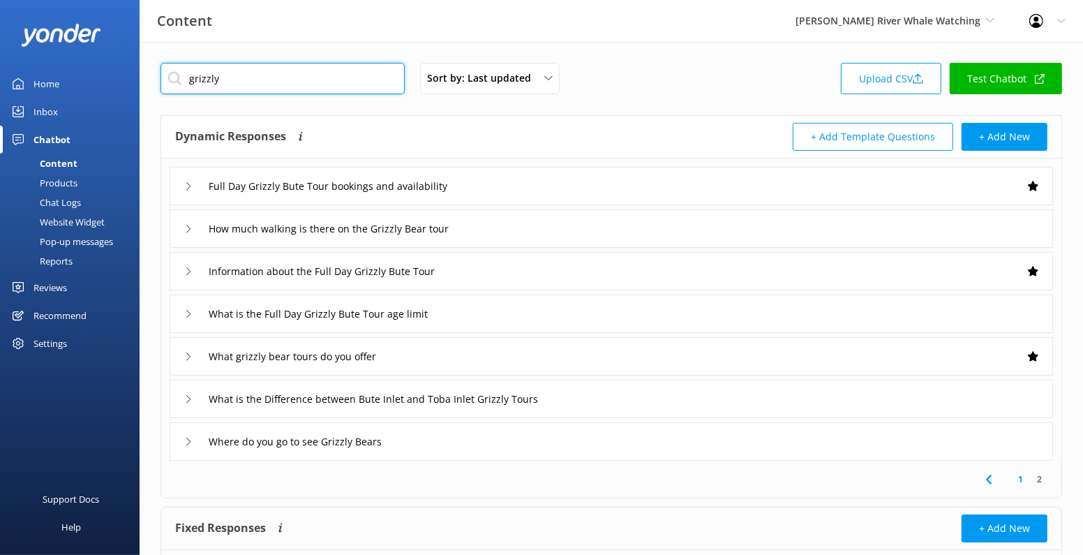
click at [216, 82] on input "grizzly" at bounding box center [283, 78] width 244 height 31
click at [216, 83] on input "grizzly" at bounding box center [283, 78] width 244 height 31
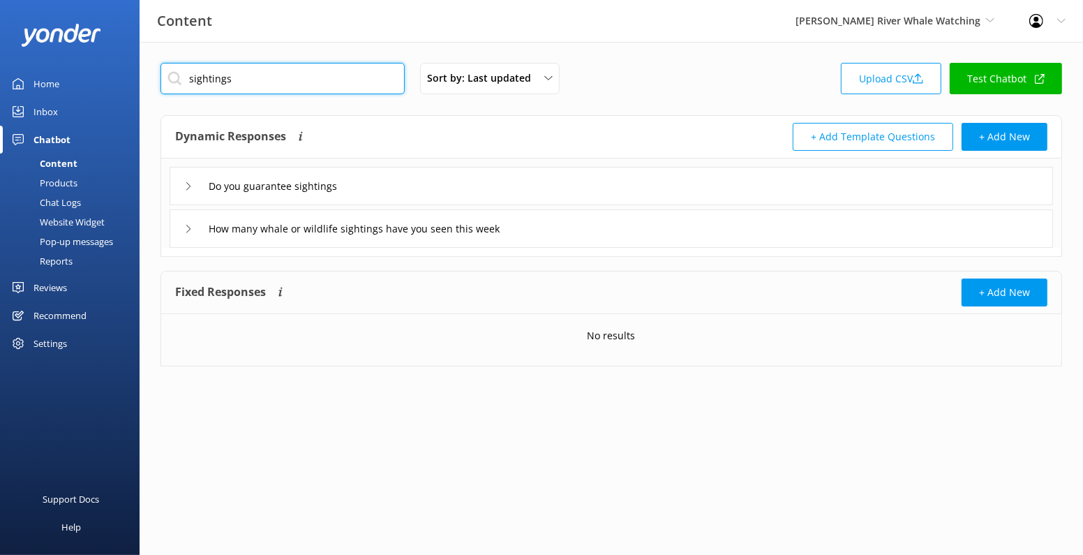
type input "sightings"
click at [382, 183] on div "Do you guarantee sightings" at bounding box center [611, 186] width 883 height 38
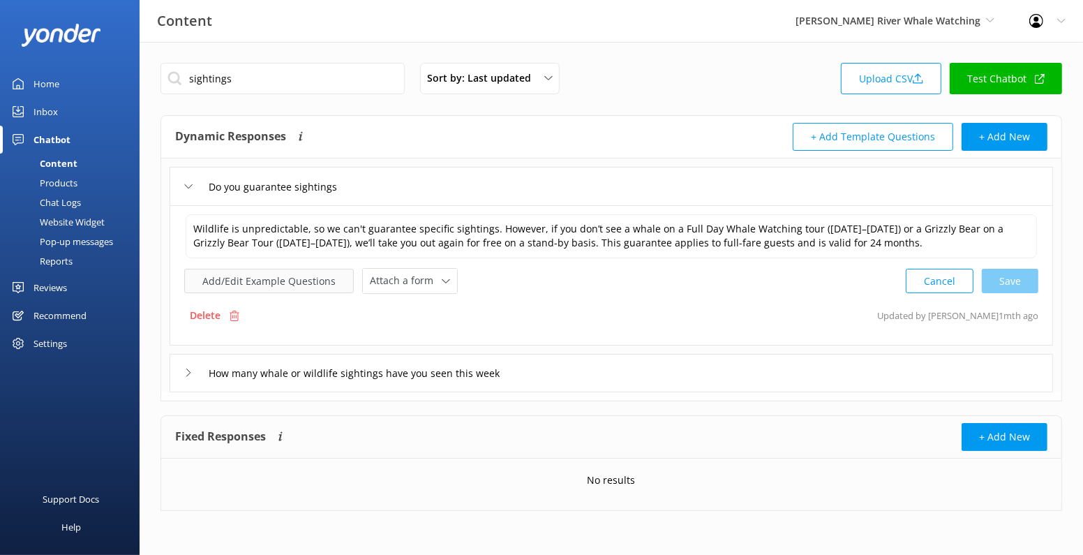
click at [306, 278] on button "Add/Edit Example Questions" at bounding box center [269, 281] width 170 height 24
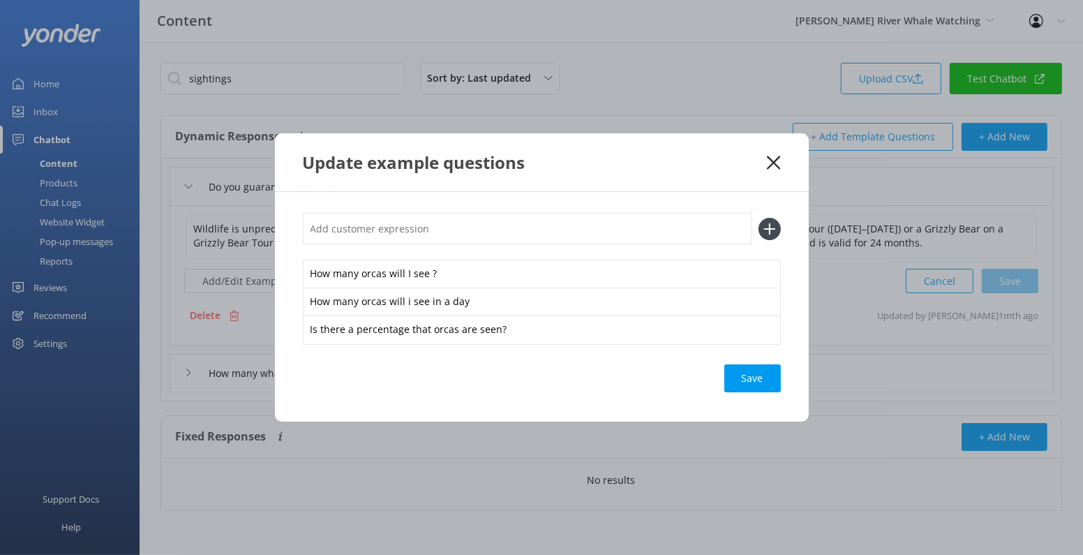
click at [506, 224] on input "text" at bounding box center [527, 228] width 449 height 31
type input "Will I see a grizzly bear in October"
click at [759, 218] on button at bounding box center [770, 229] width 22 height 22
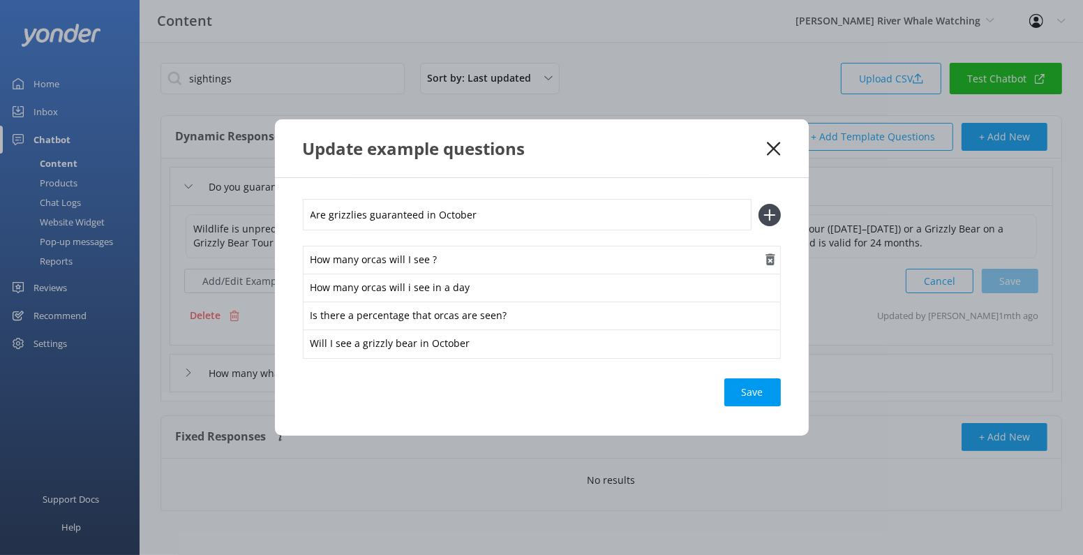
type input "Are grizzlies guaranteed in October"
click at [759, 204] on button at bounding box center [770, 215] width 22 height 22
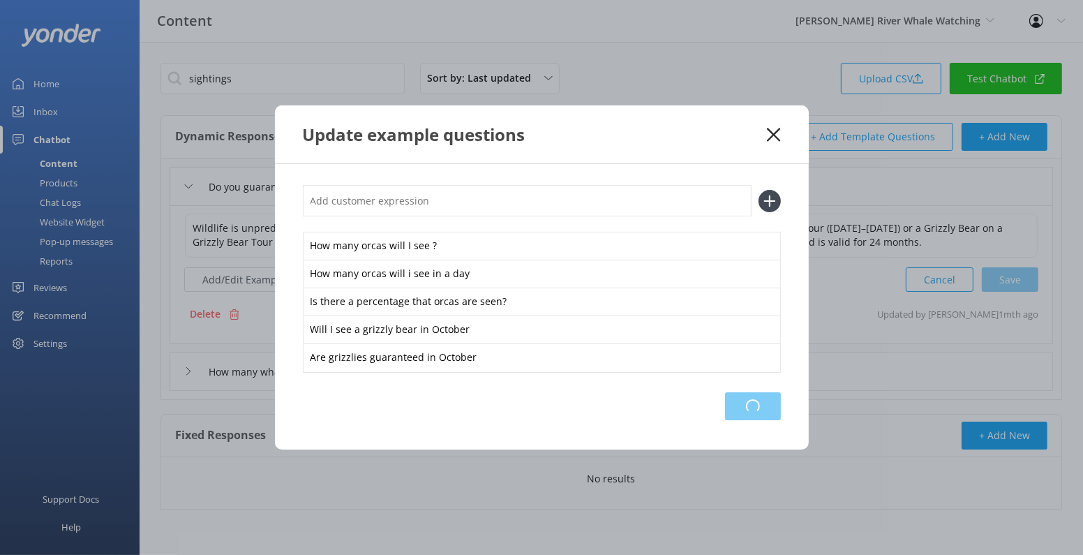
click at [754, 401] on div "Loading.." at bounding box center [753, 406] width 56 height 28
click at [781, 133] on div "Update example questions" at bounding box center [542, 134] width 534 height 58
click at [775, 133] on icon at bounding box center [773, 135] width 13 height 14
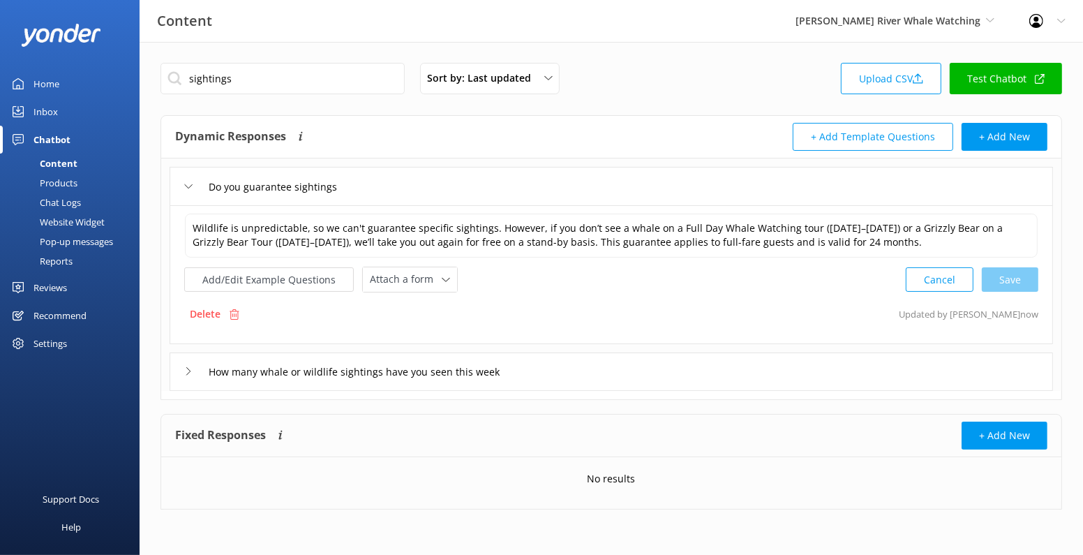
click at [997, 78] on link "Test Chatbot" at bounding box center [1006, 78] width 112 height 31
click at [283, 285] on button "Add/Edit Example Questions" at bounding box center [269, 279] width 170 height 24
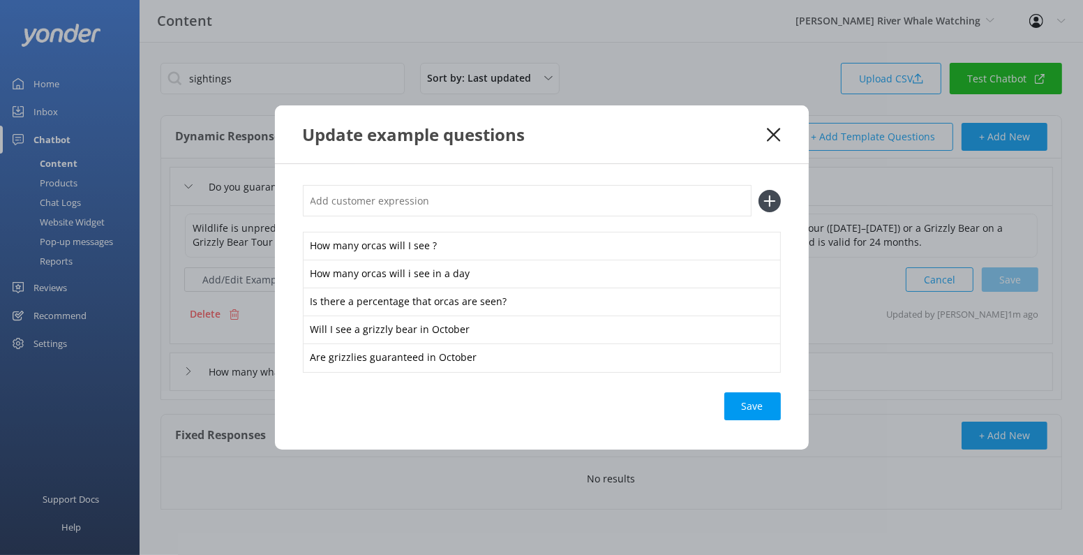
click at [475, 214] on input "text" at bounding box center [527, 200] width 449 height 31
click at [343, 197] on input "Are grizzlys guaranteed" at bounding box center [527, 200] width 449 height 31
type input "Are grizzlies guaranteed"
click at [774, 200] on use at bounding box center [769, 201] width 12 height 12
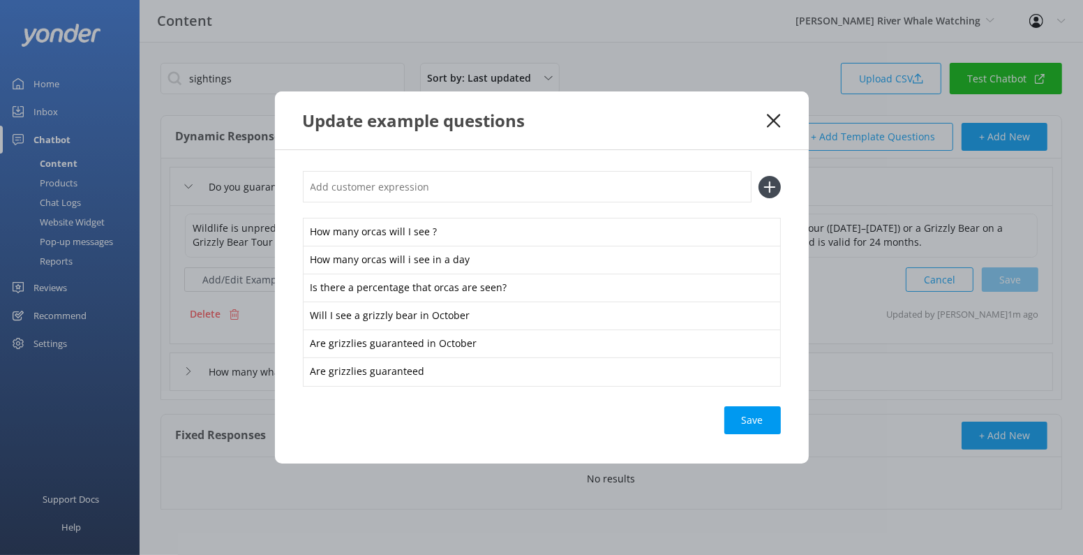
click at [755, 415] on div "Save" at bounding box center [752, 420] width 57 height 28
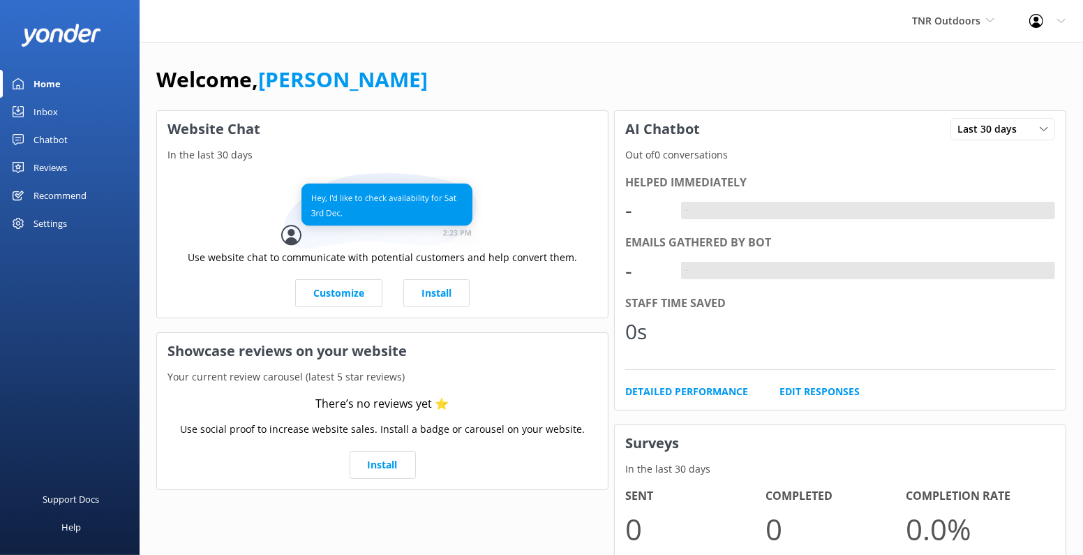
click at [64, 134] on div "Chatbot" at bounding box center [50, 140] width 34 height 28
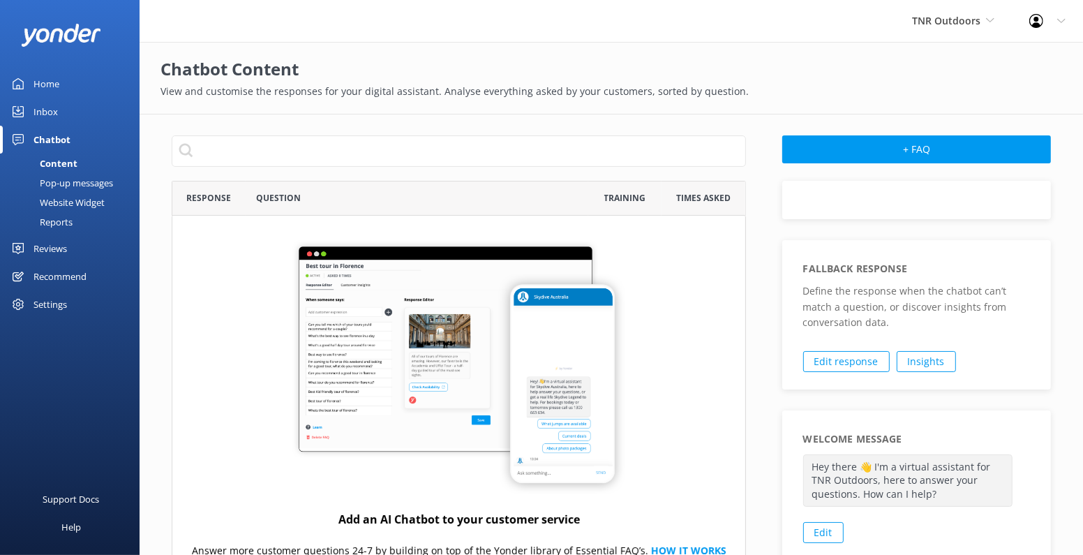
scroll to position [488, 574]
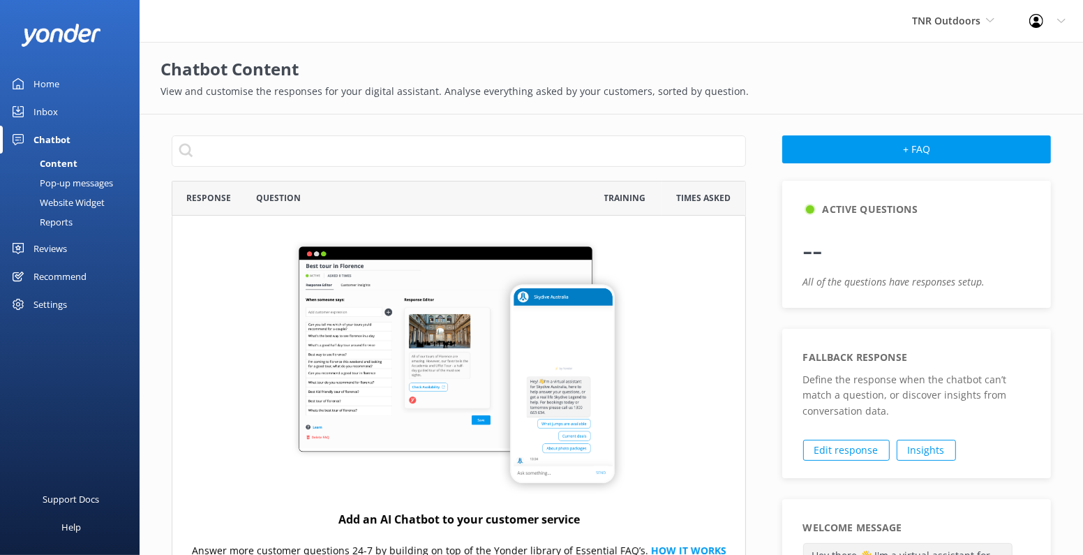
click at [85, 201] on div "Website Widget" at bounding box center [56, 203] width 96 height 20
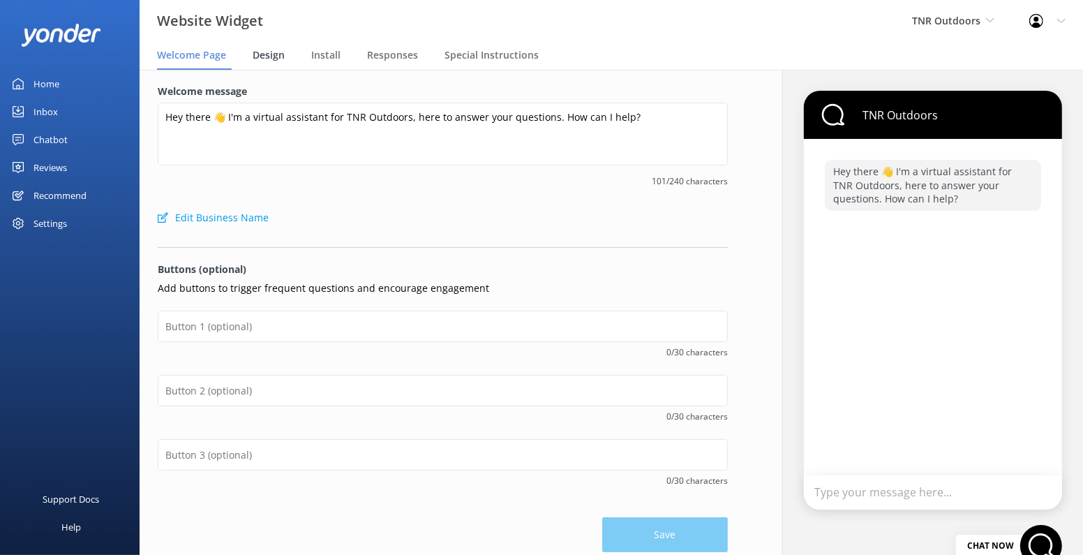
click at [271, 59] on span "Design" at bounding box center [269, 55] width 32 height 14
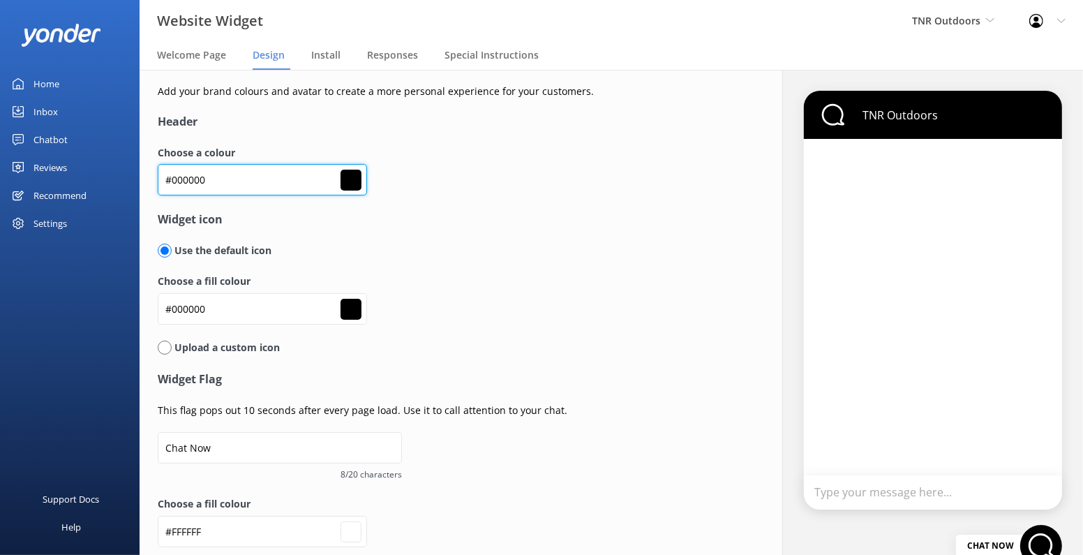
click at [194, 176] on input "#000000" at bounding box center [262, 179] width 209 height 31
paste input "ec1c22"
type input "#ec1c22"
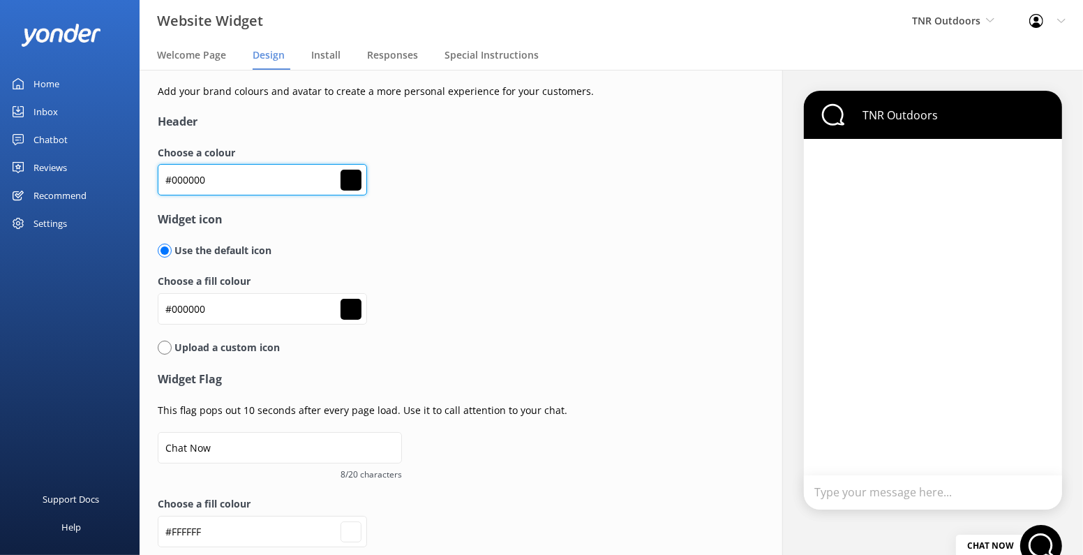
type input "#ec1c22"
type input "#ffffff"
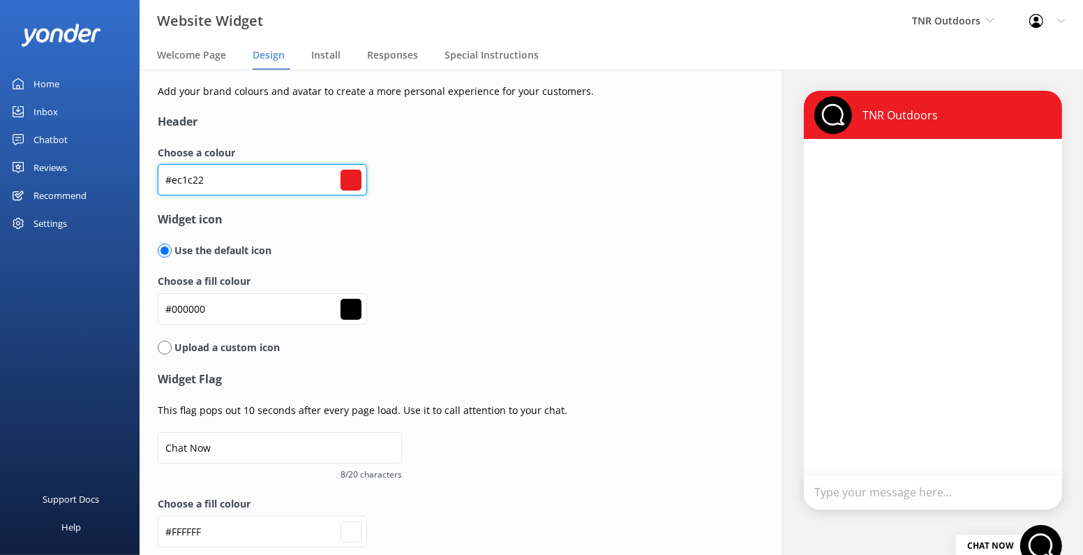
type input "#ec1c22"
click at [402, 247] on div "Use the default icon" at bounding box center [443, 250] width 570 height 15
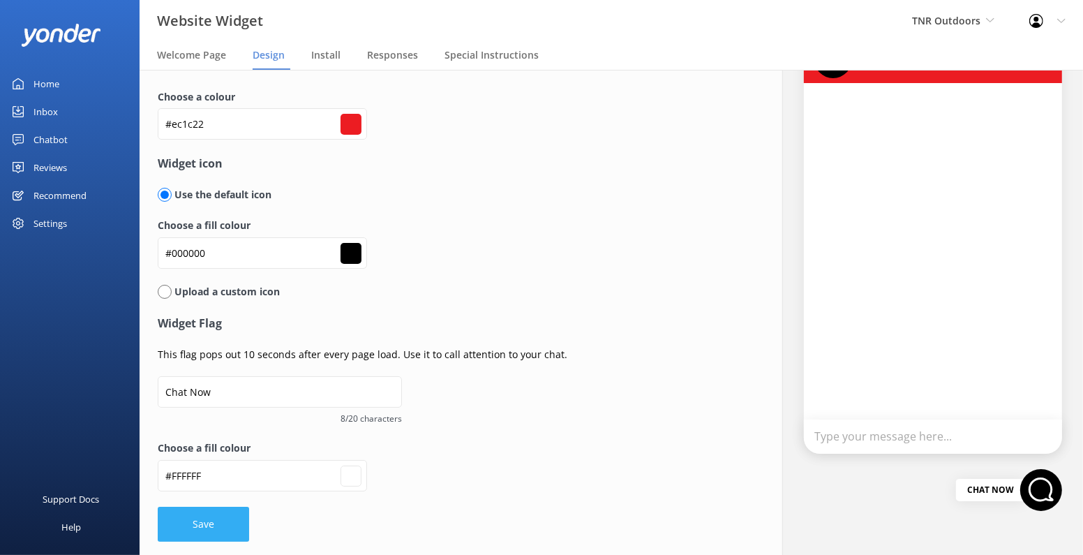
click at [206, 518] on button "Save" at bounding box center [203, 524] width 91 height 35
type input "#ffffff"
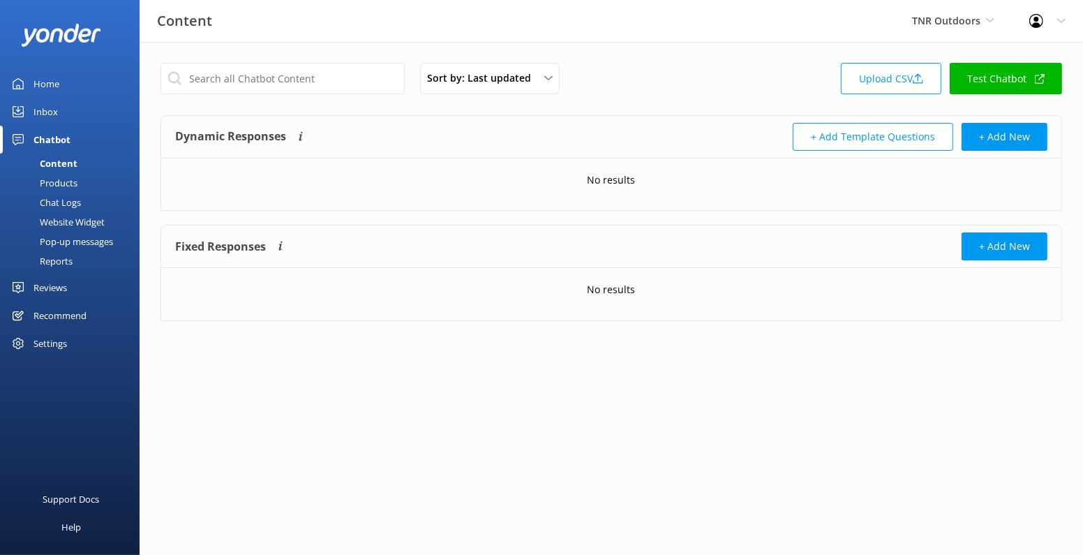
click at [50, 342] on div "Settings" at bounding box center [49, 343] width 33 height 28
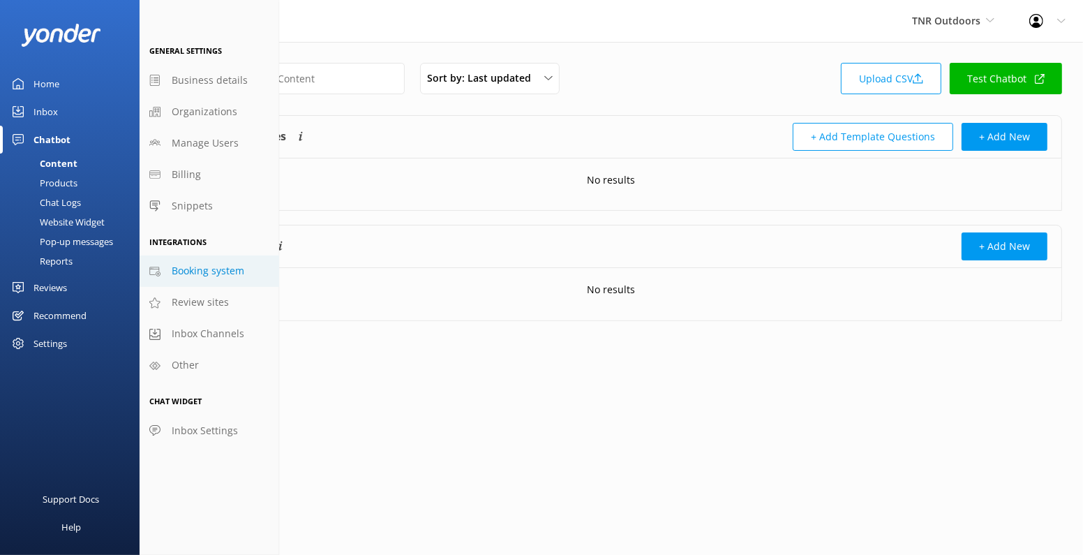
click at [223, 269] on span "Booking system" at bounding box center [208, 270] width 73 height 15
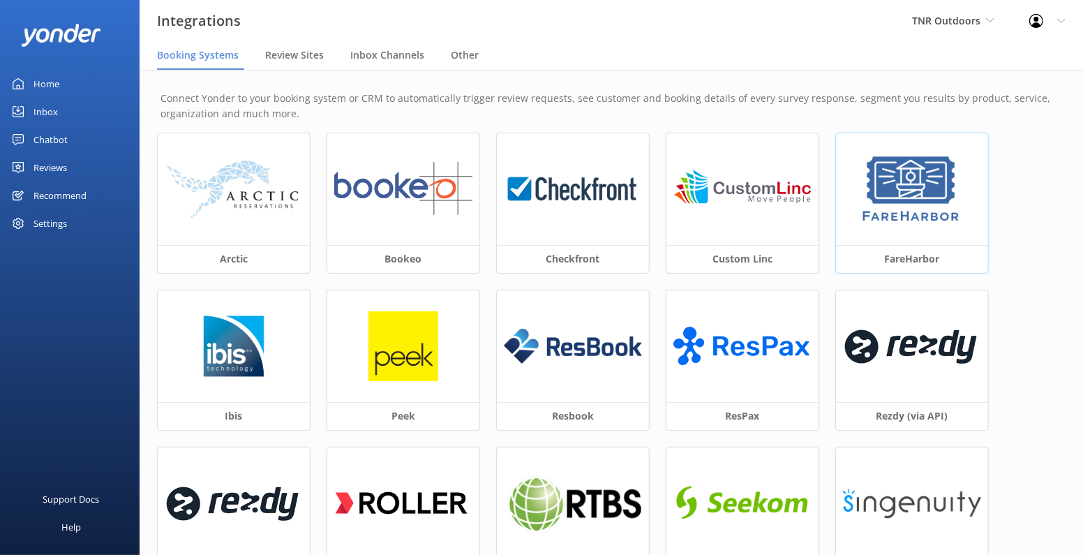
click at [907, 164] on img at bounding box center [911, 189] width 105 height 70
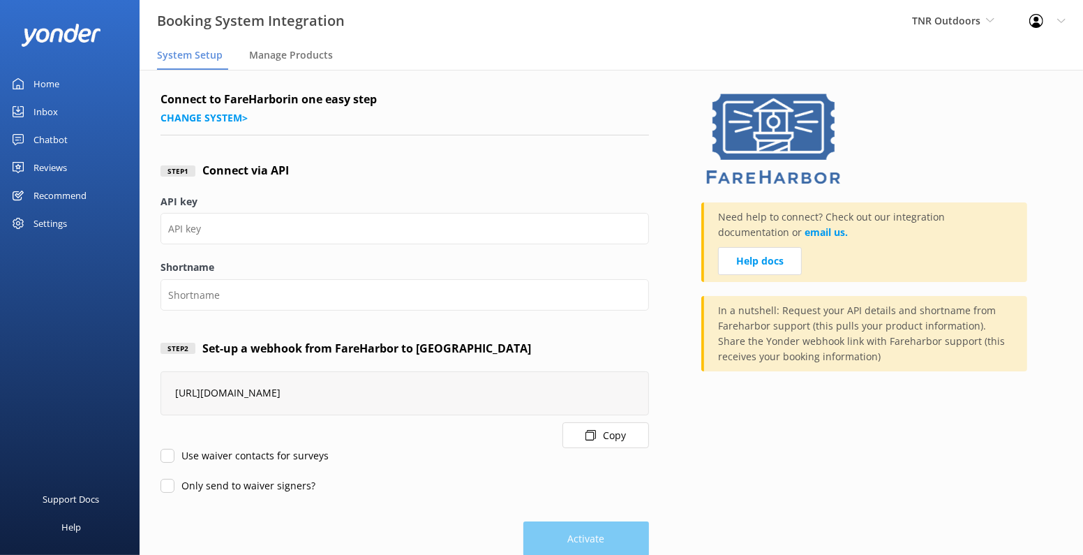
click at [600, 438] on button "Copy" at bounding box center [605, 435] width 87 height 26
